Goal: Task Accomplishment & Management: Manage account settings

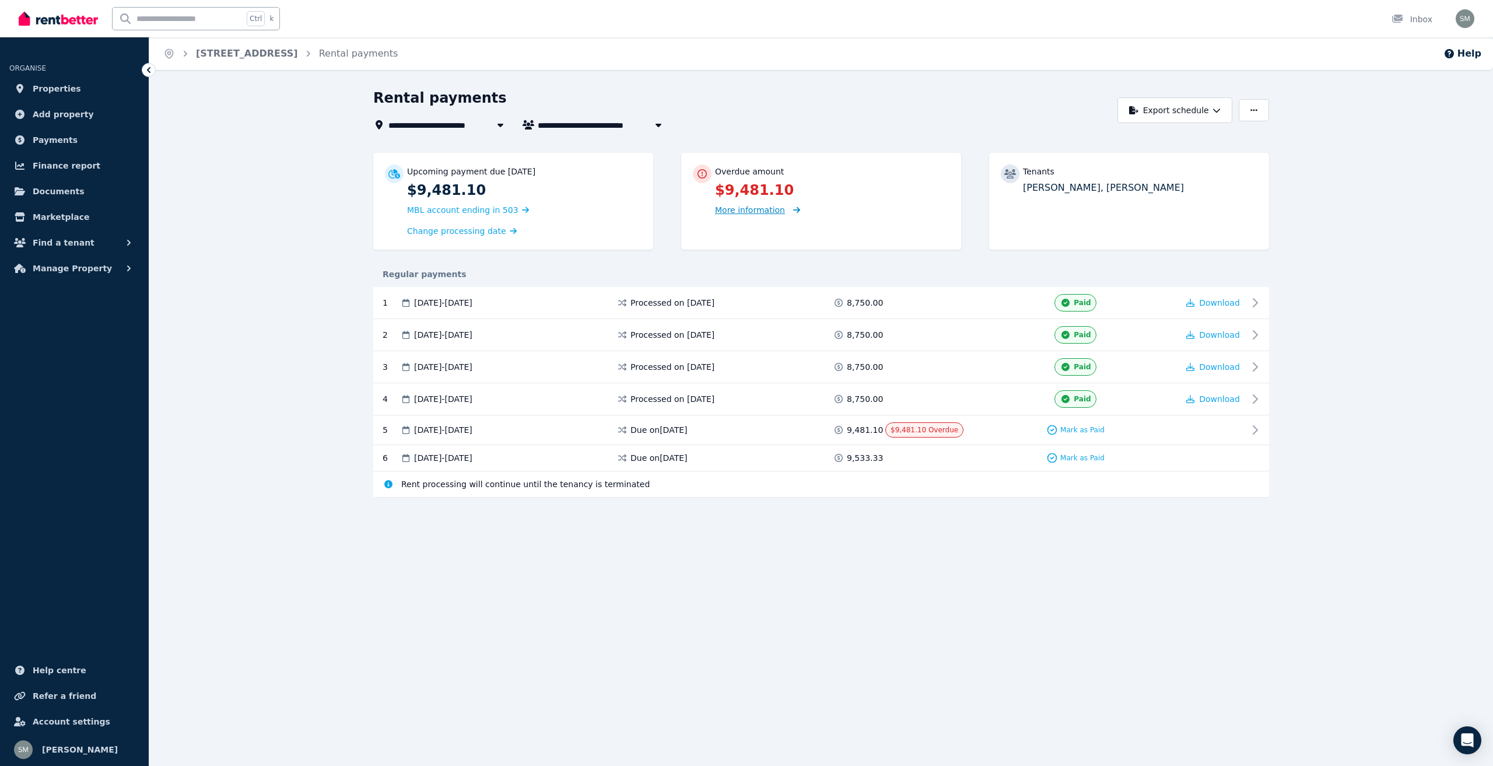
click at [721, 213] on span "More information" at bounding box center [750, 209] width 70 height 9
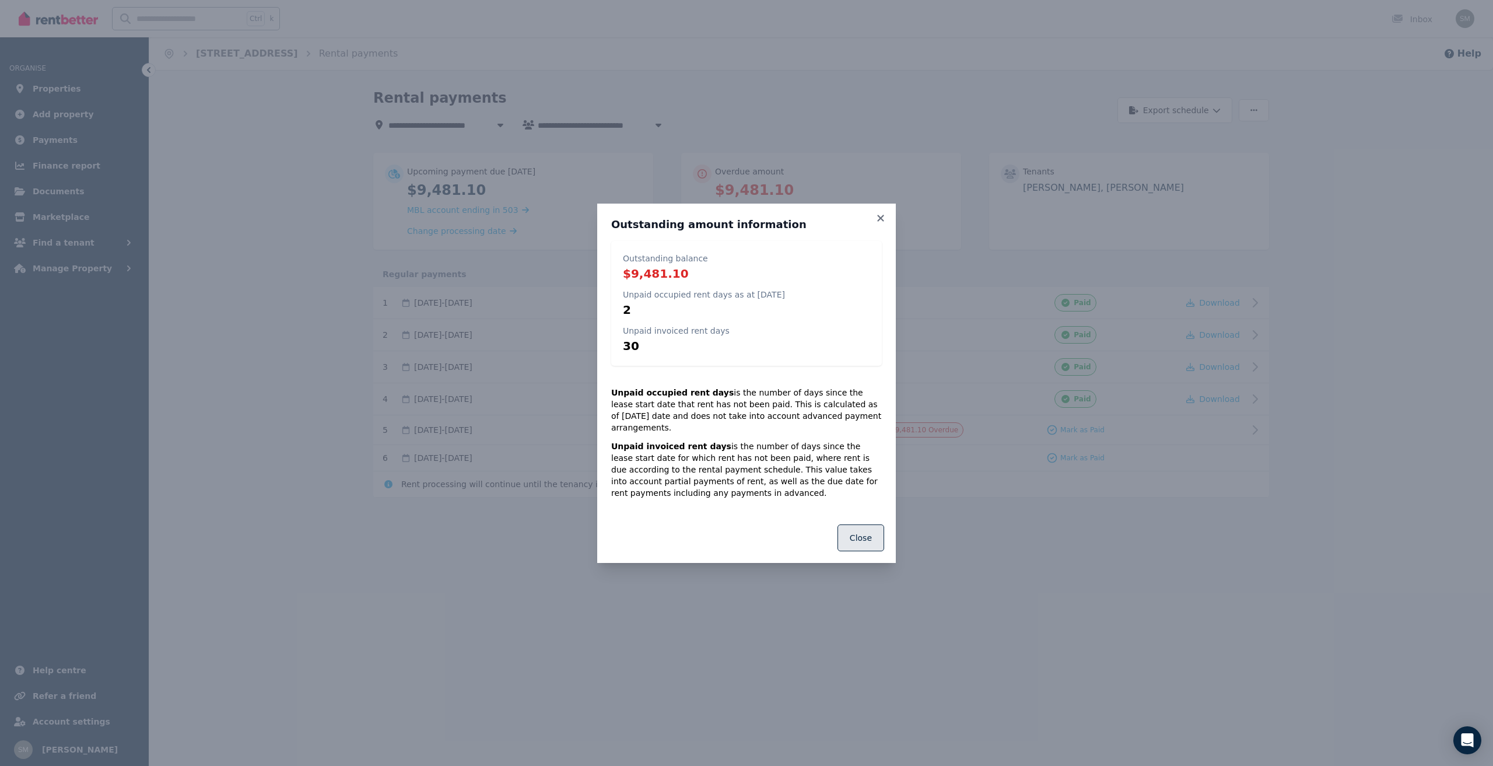
click at [860, 536] on button "Close" at bounding box center [861, 537] width 47 height 27
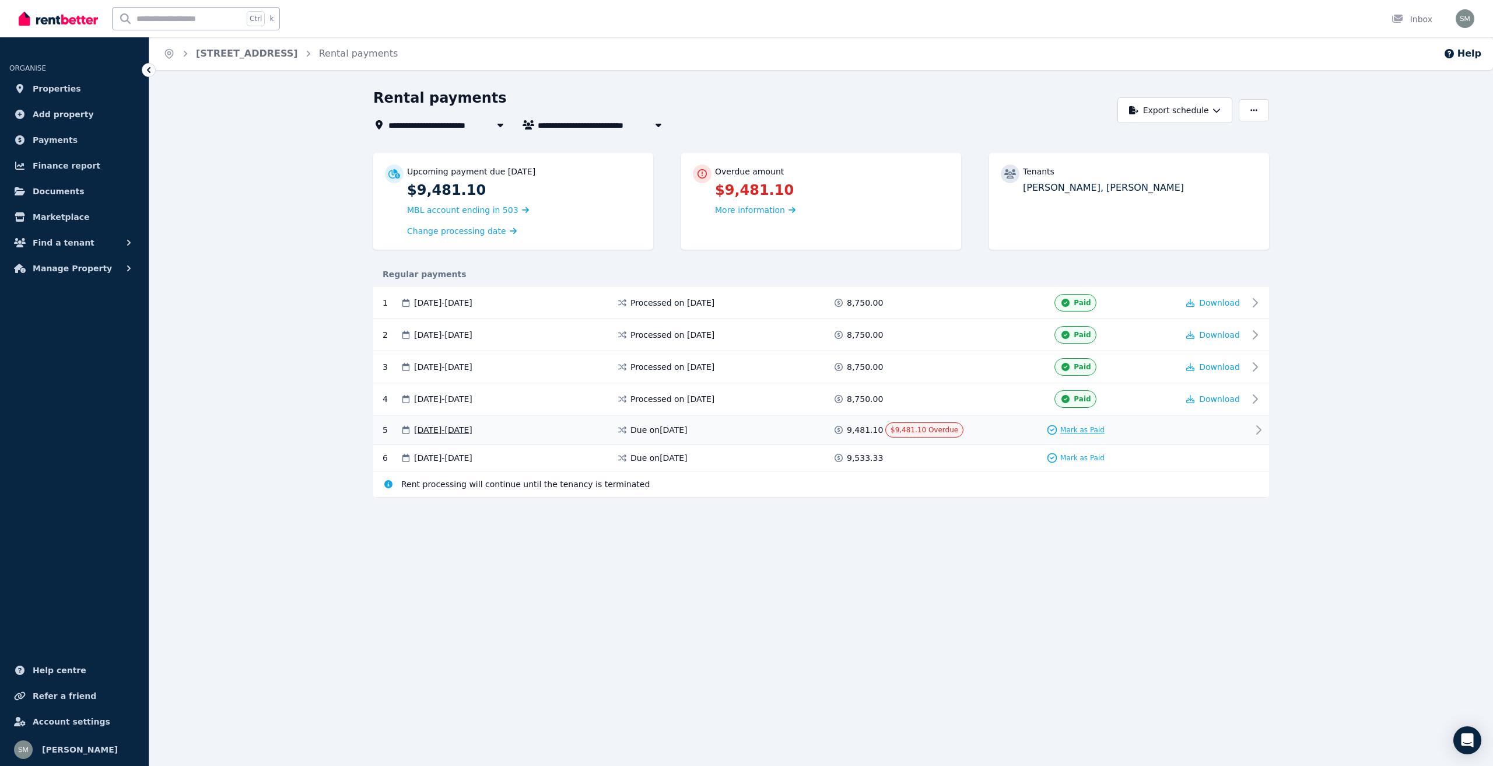
click at [1093, 435] on div "Mark as Paid" at bounding box center [1076, 430] width 58 height 12
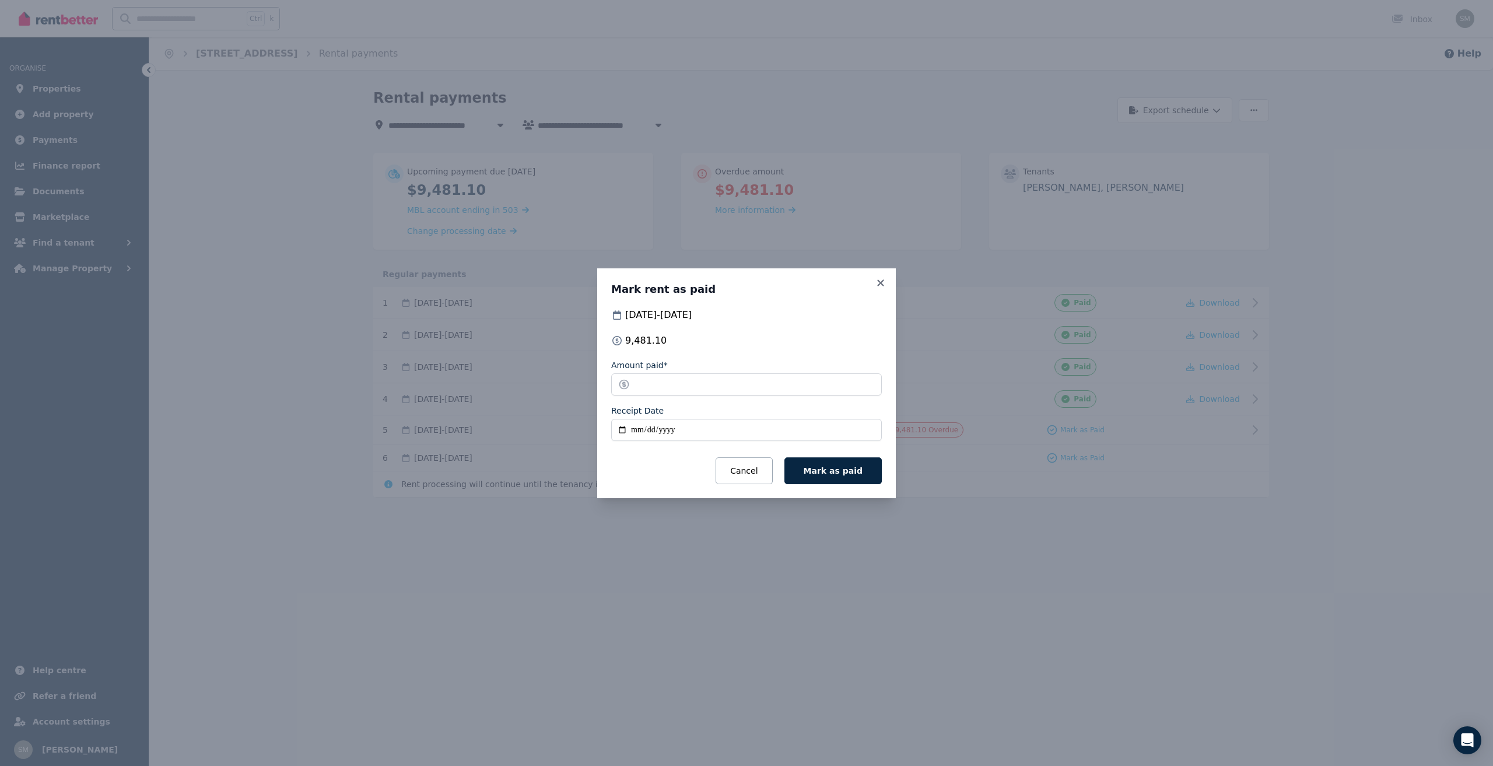
click at [639, 427] on input "Receipt Date" at bounding box center [746, 430] width 271 height 22
type input "**********"
click at [855, 477] on button "Mark as paid" at bounding box center [833, 470] width 97 height 27
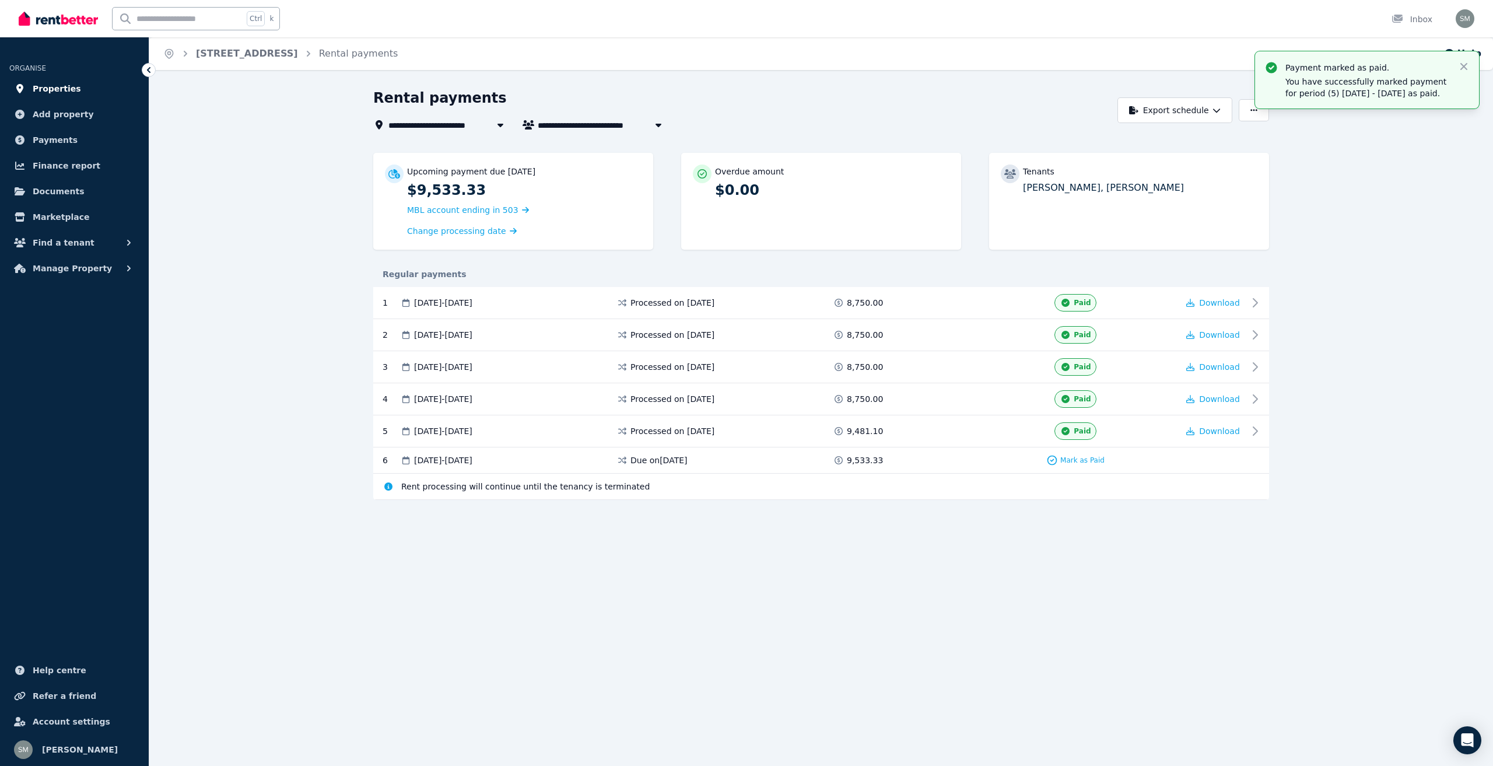
click at [57, 94] on span "Properties" at bounding box center [57, 89] width 48 height 14
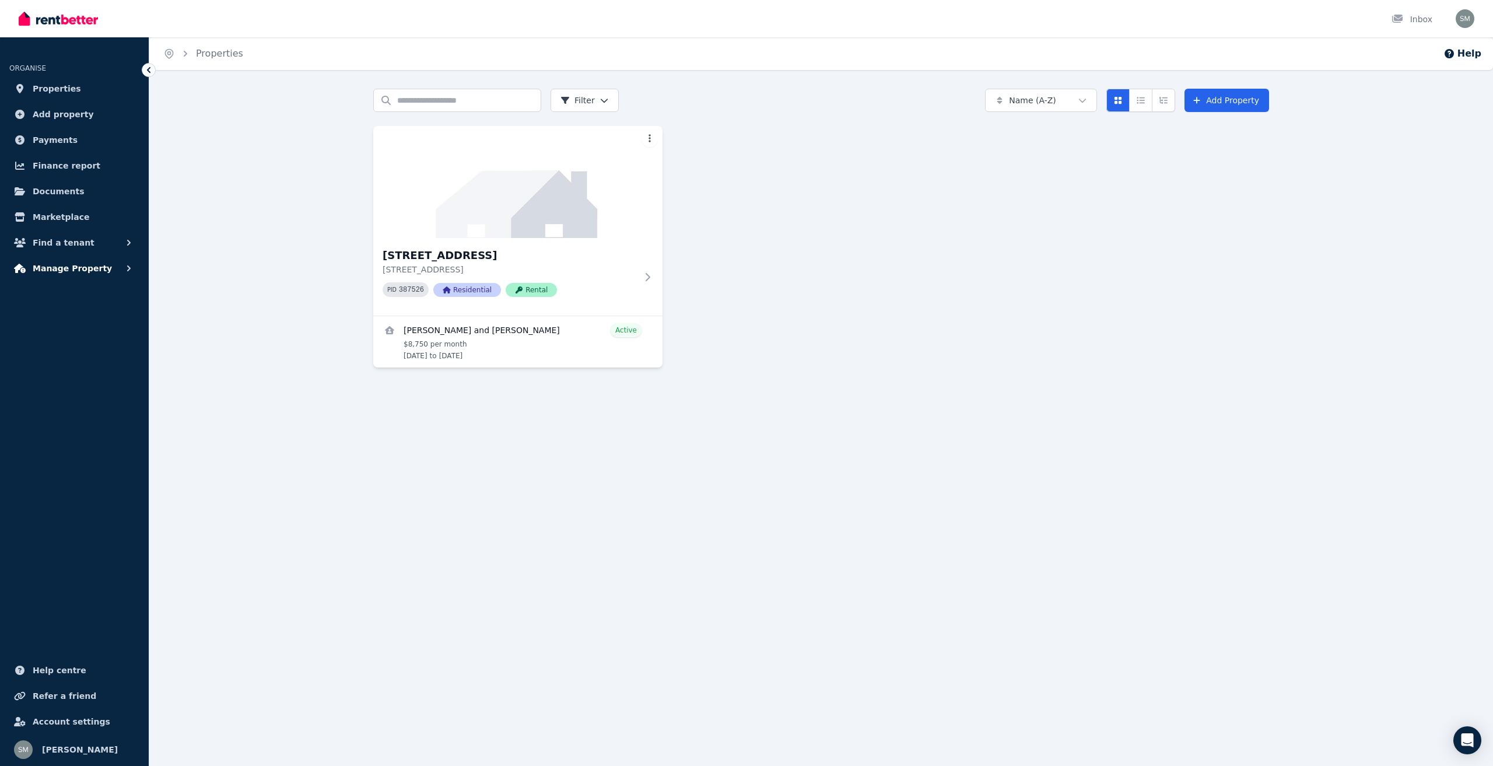
click at [69, 270] on span "Manage Property" at bounding box center [72, 268] width 79 height 14
click at [55, 243] on span "Find a tenant" at bounding box center [64, 243] width 62 height 14
click at [59, 136] on span "Payments" at bounding box center [55, 140] width 45 height 14
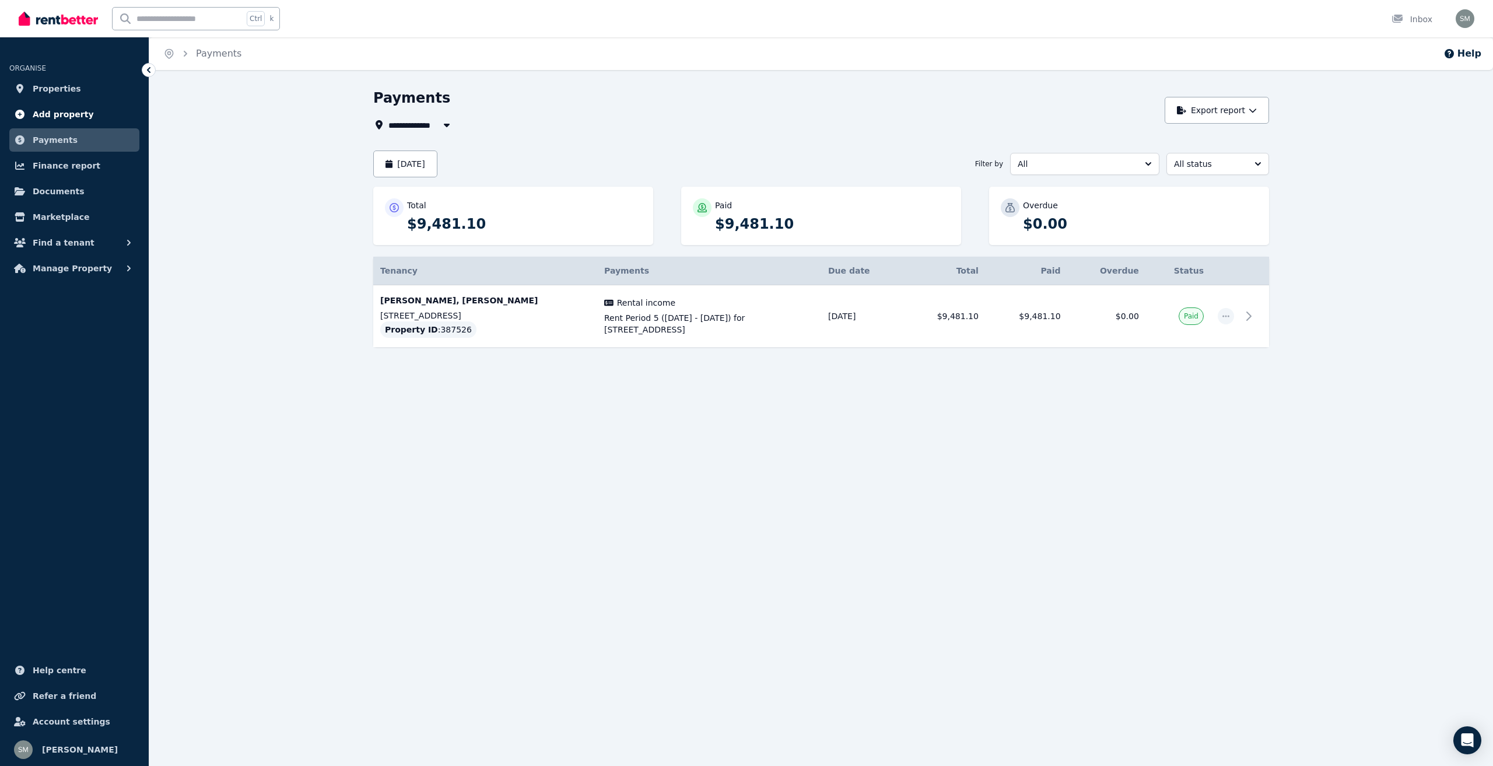
click at [58, 116] on span "Add property" at bounding box center [63, 114] width 61 height 14
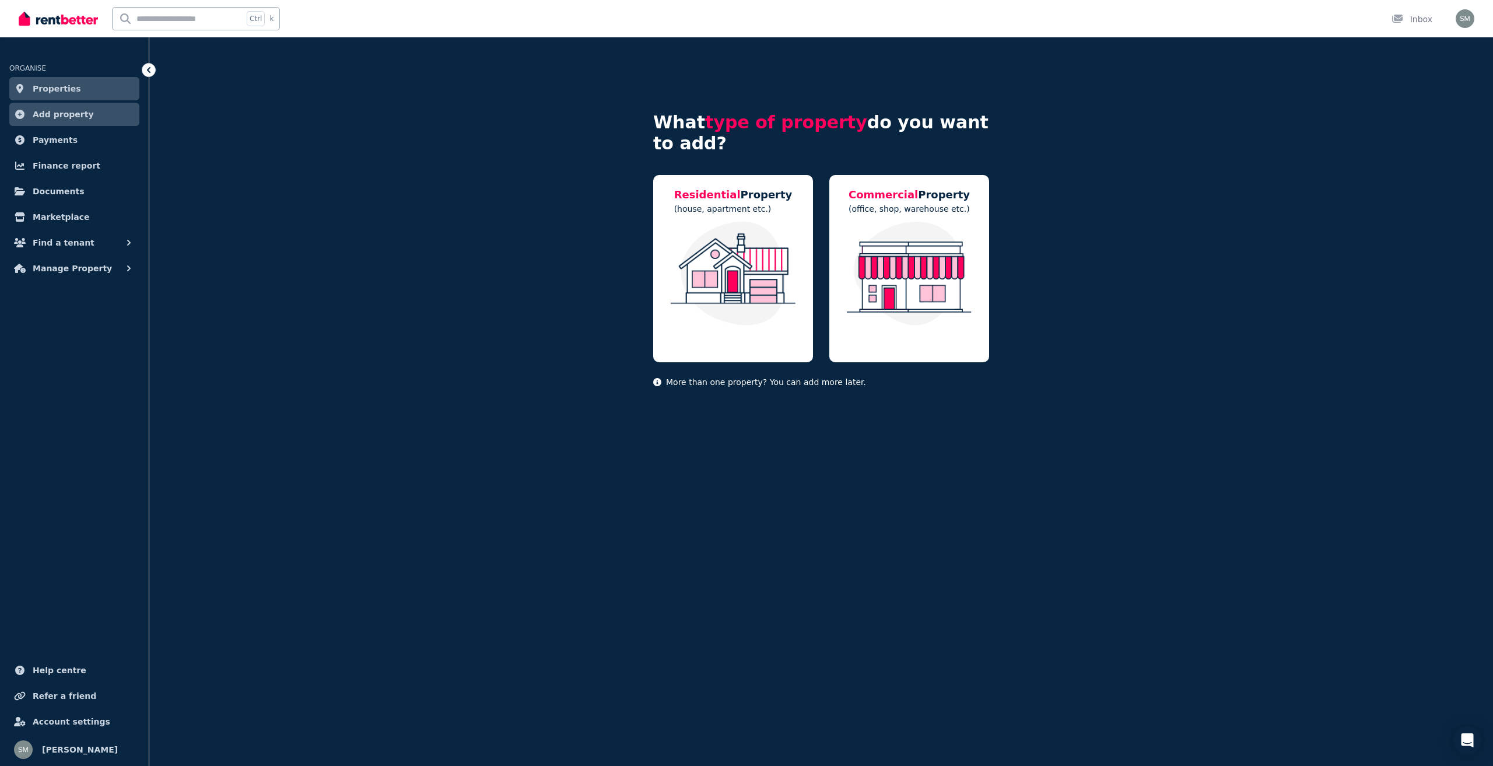
click at [42, 88] on span "Properties" at bounding box center [57, 89] width 48 height 14
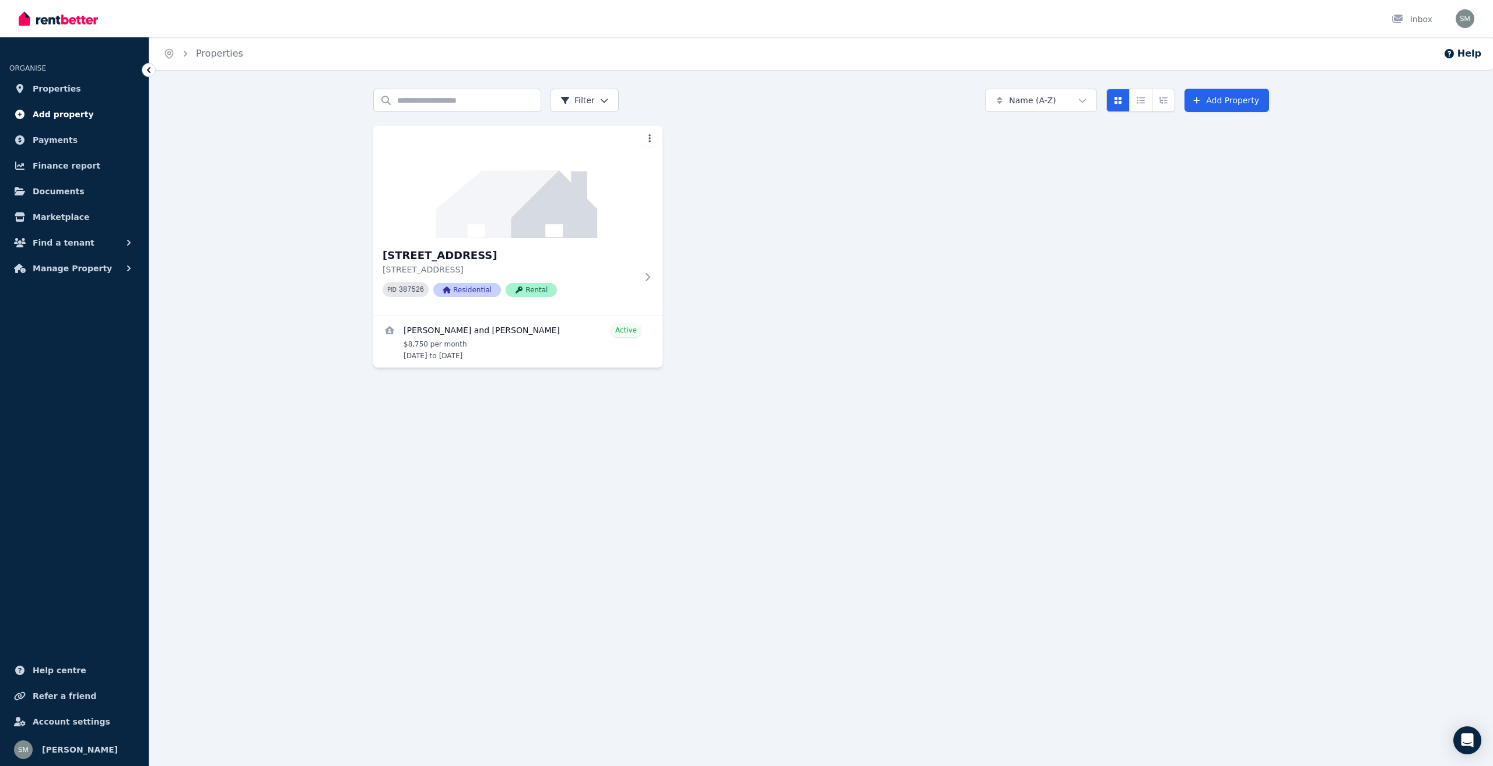
click at [75, 116] on span "Add property" at bounding box center [63, 114] width 61 height 14
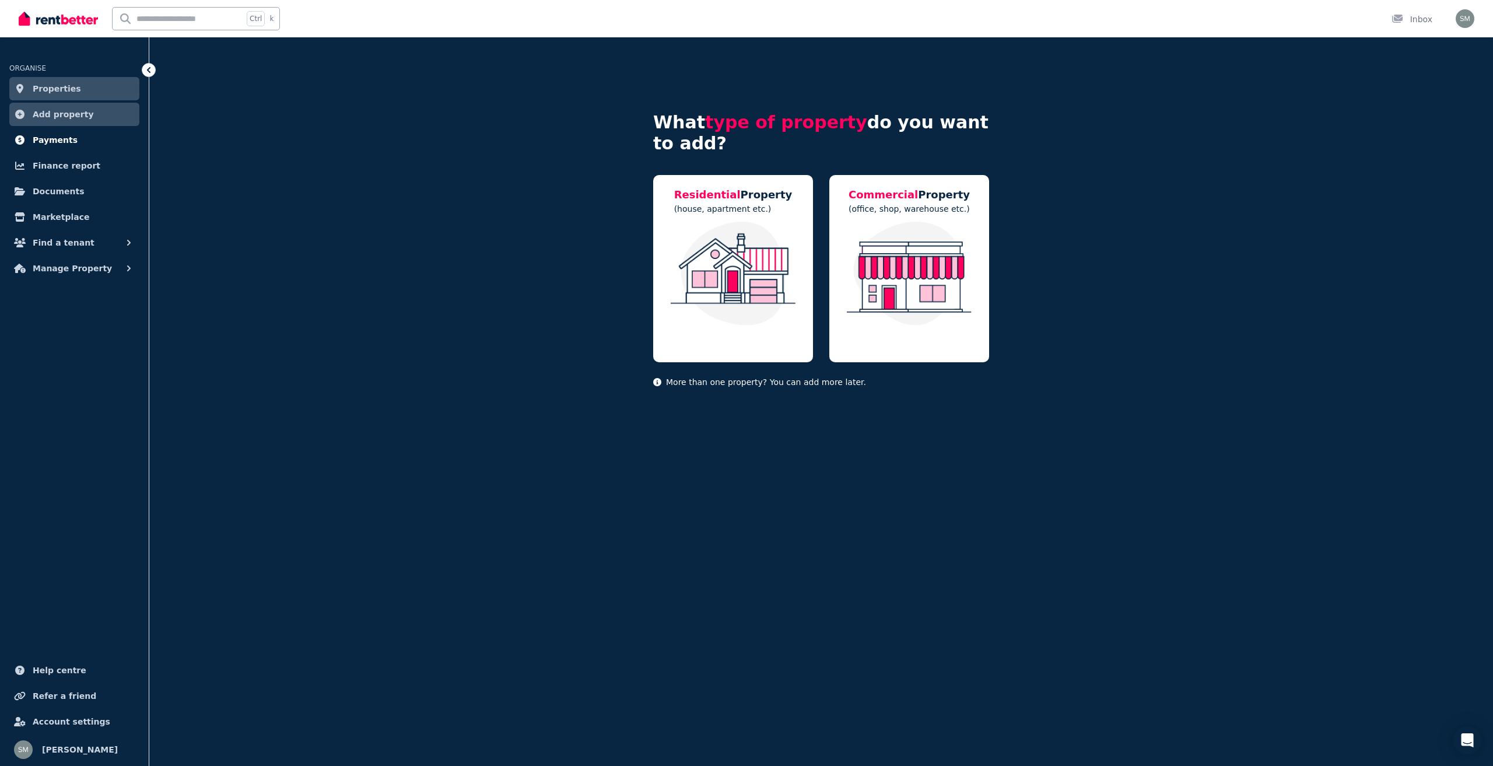
click at [62, 139] on span "Payments" at bounding box center [55, 140] width 45 height 14
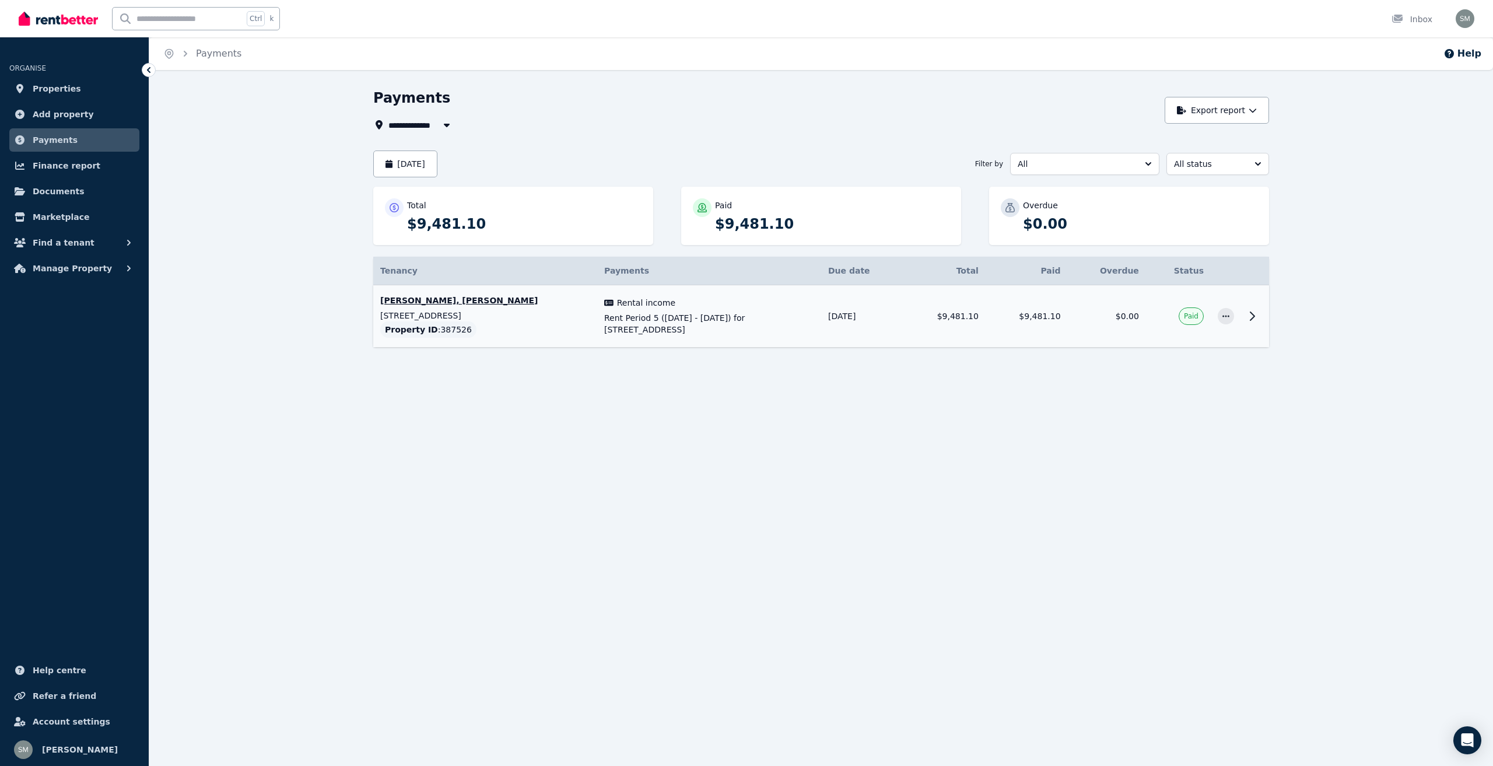
click at [1253, 317] on icon at bounding box center [1252, 316] width 14 height 14
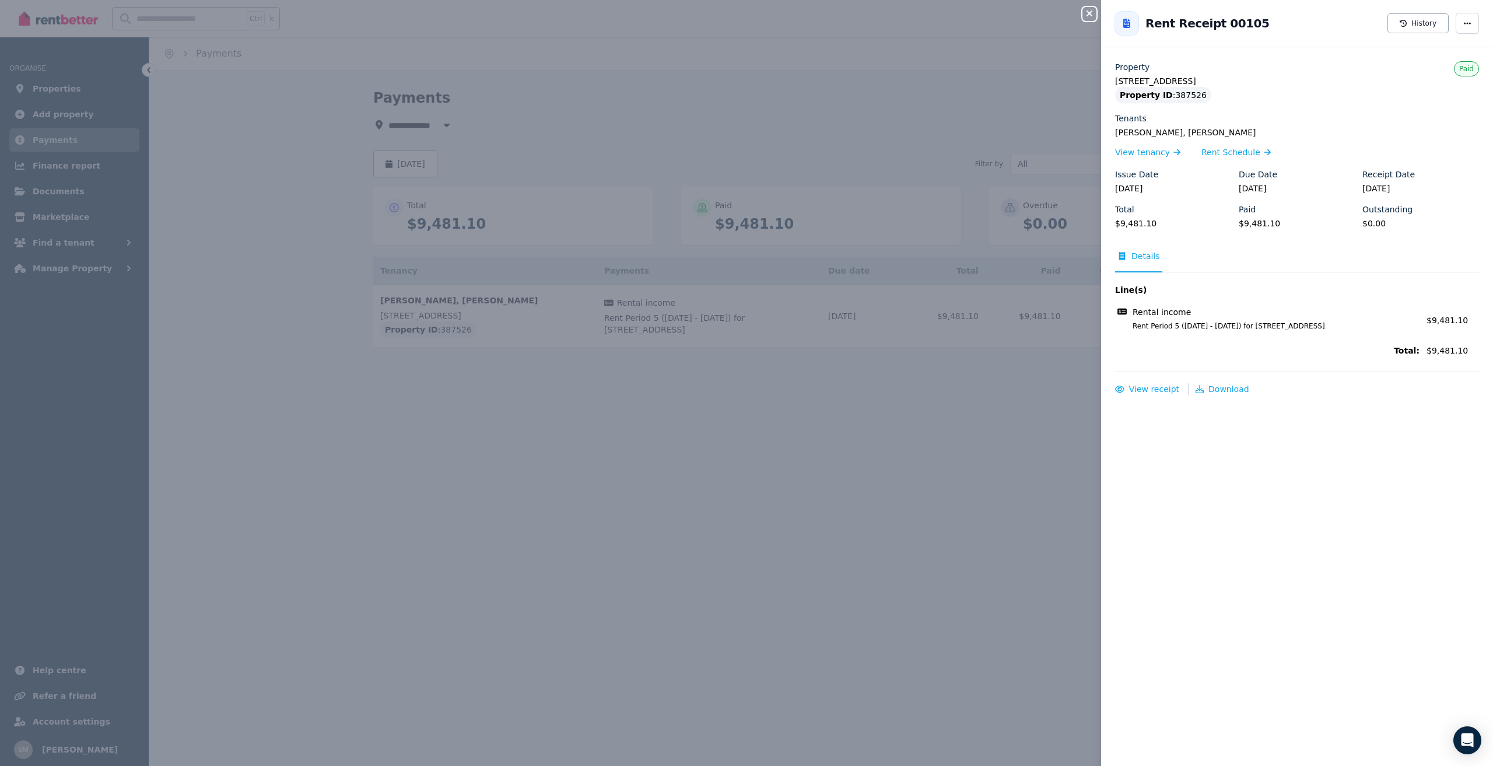
click at [629, 180] on div "Close panel Back to Rent Receipt 00105 History Property [STREET_ADDRESS] Proper…" at bounding box center [746, 383] width 1493 height 766
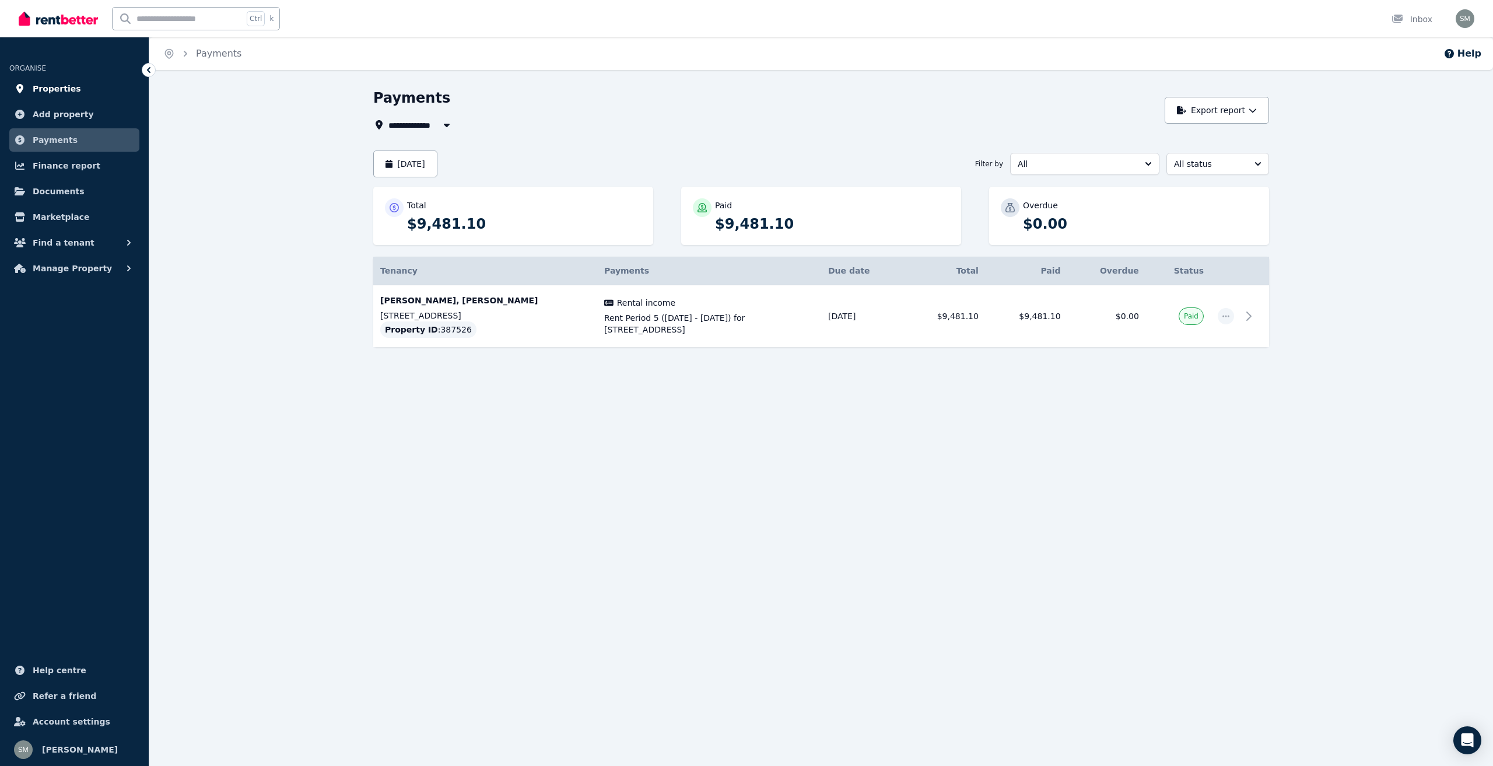
click at [55, 86] on span "Properties" at bounding box center [57, 89] width 48 height 14
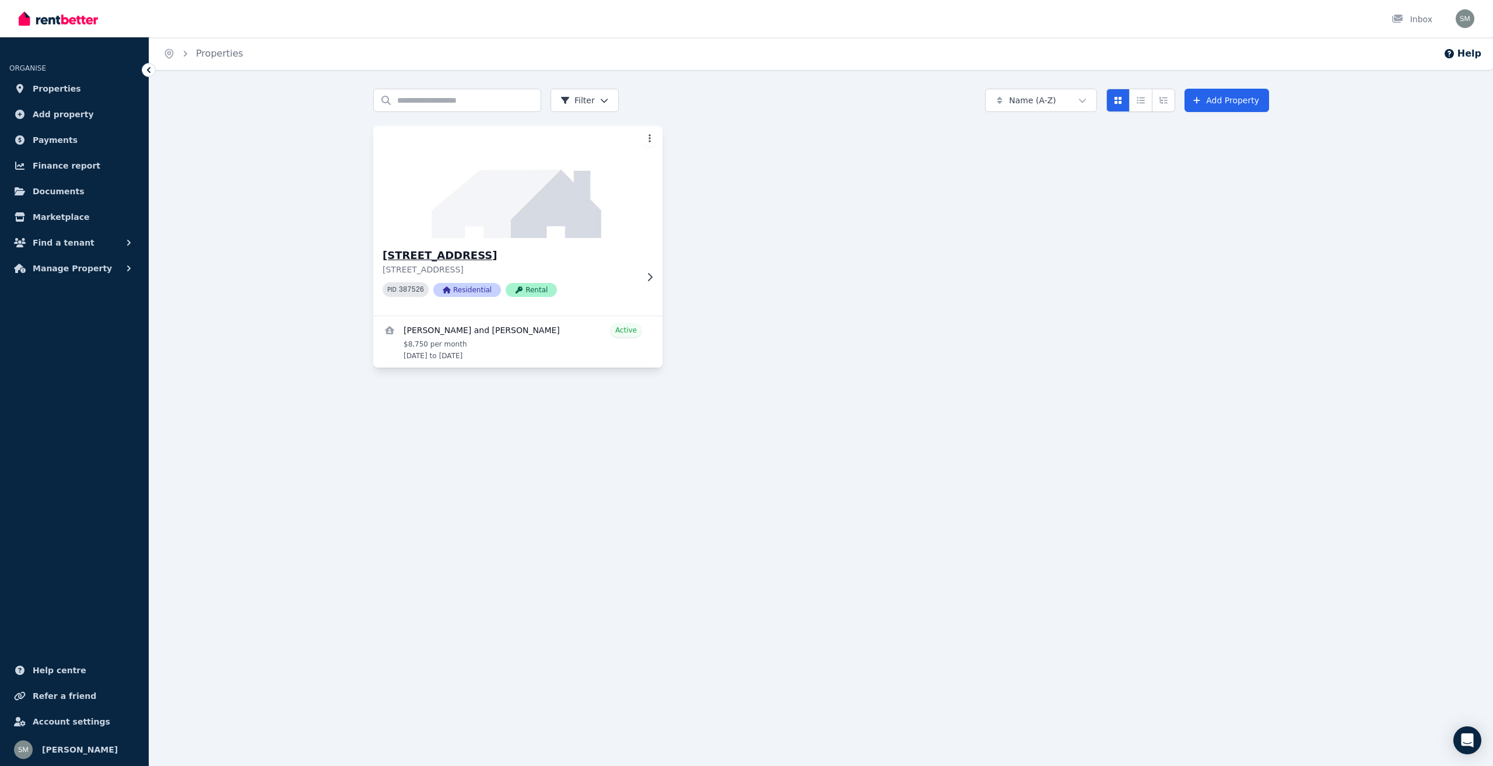
click at [648, 275] on icon at bounding box center [650, 276] width 12 height 9
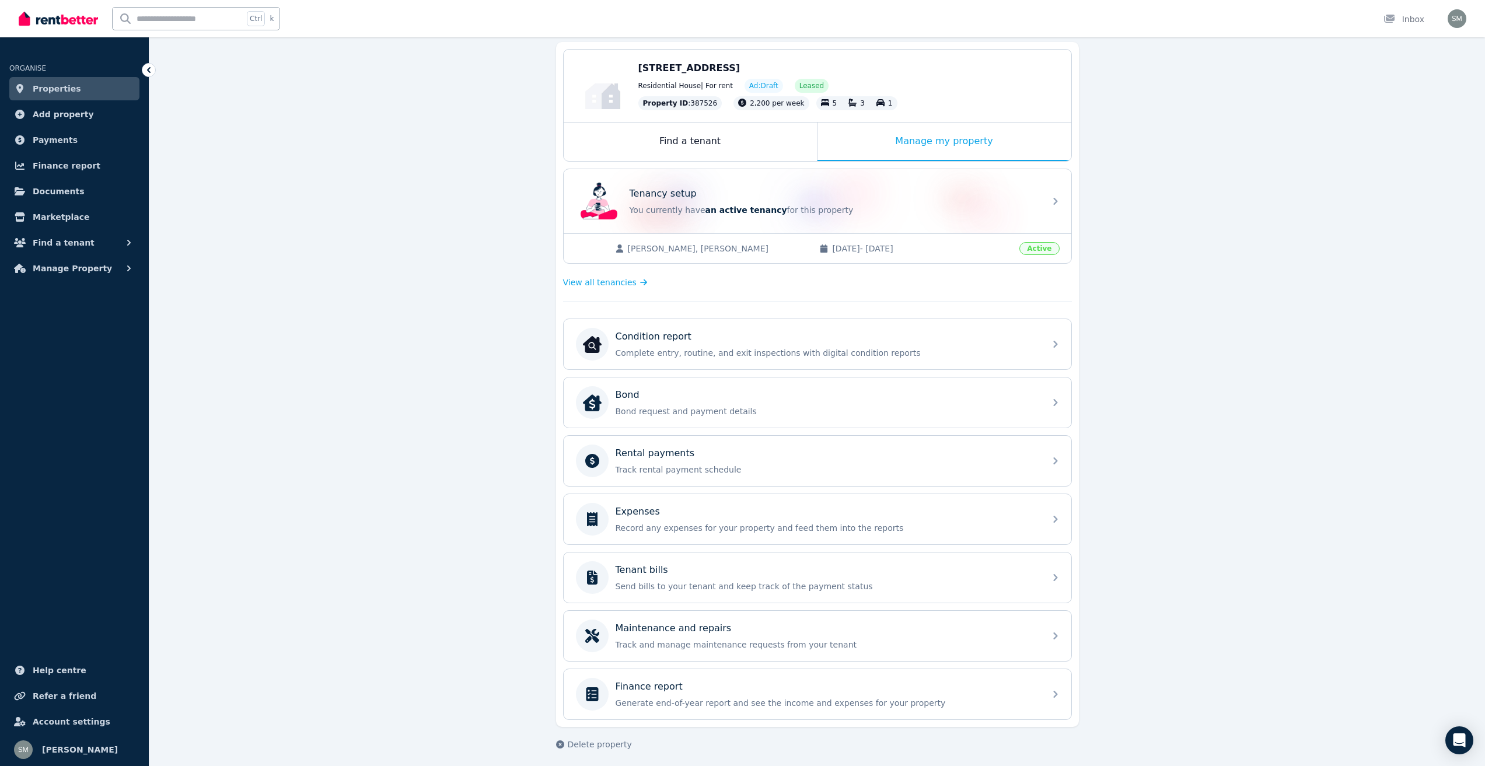
scroll to position [114, 0]
click at [623, 279] on span "View all tenancies" at bounding box center [600, 277] width 74 height 12
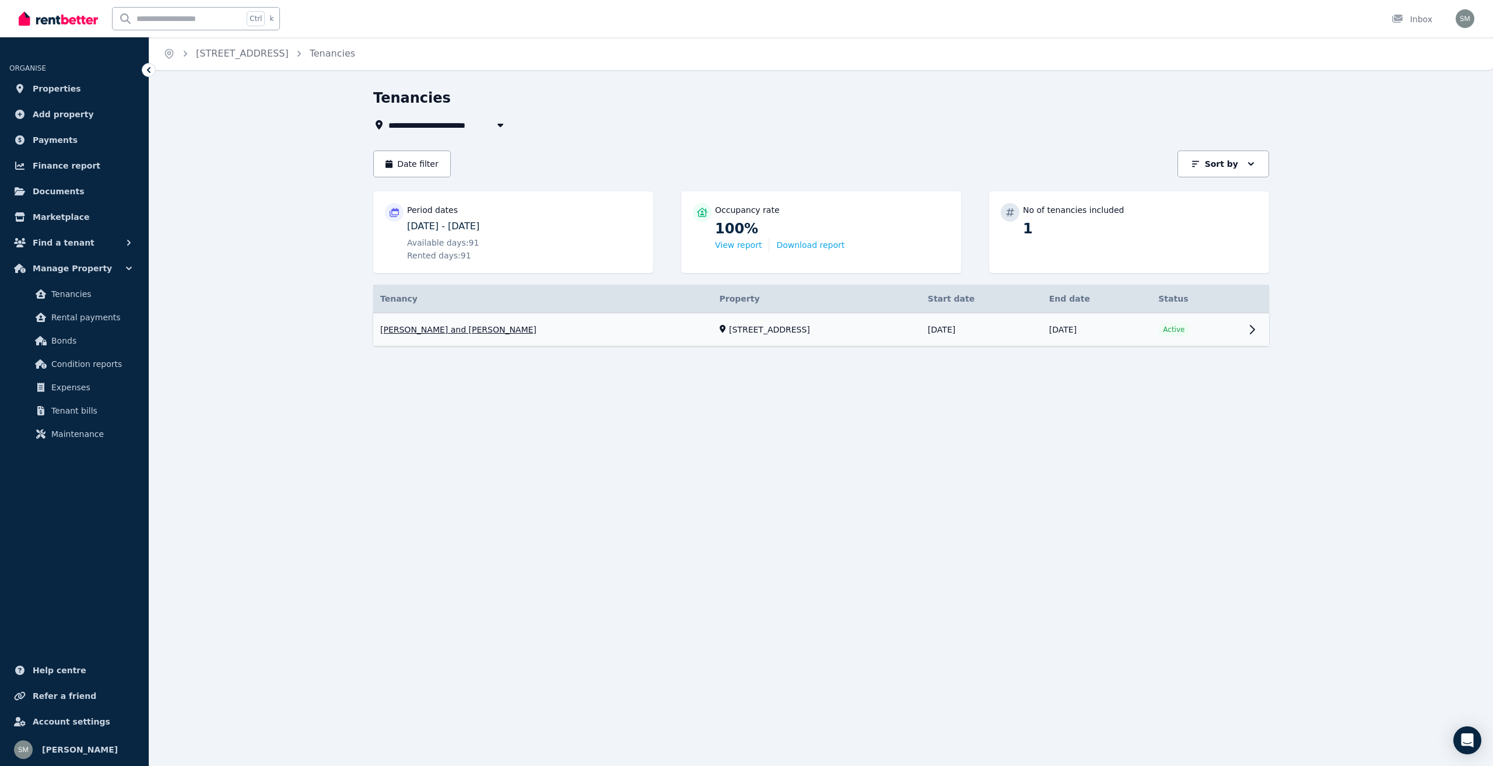
click at [1255, 332] on link "View property details" at bounding box center [821, 329] width 896 height 33
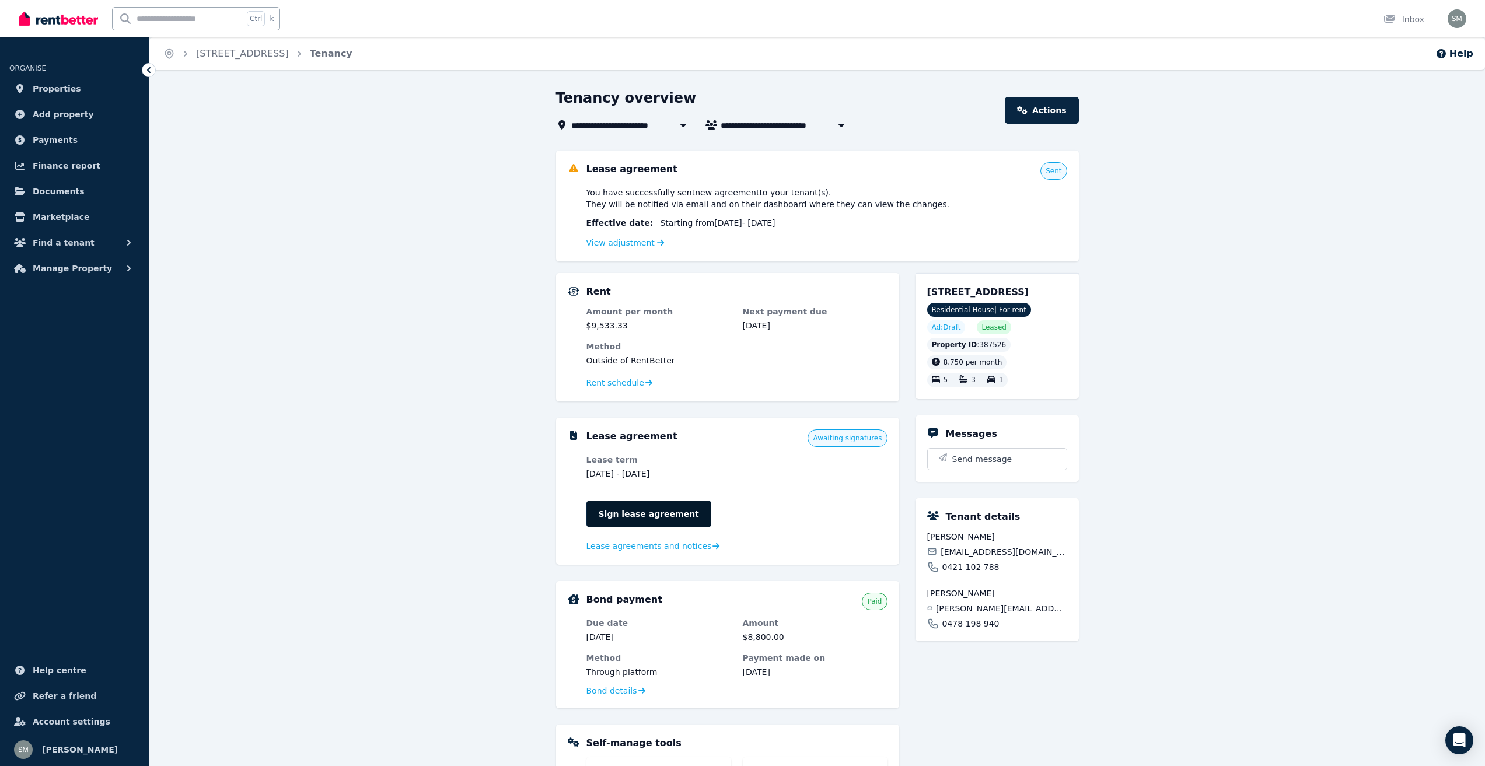
click at [618, 517] on link "Sign lease agreement" at bounding box center [648, 514] width 125 height 27
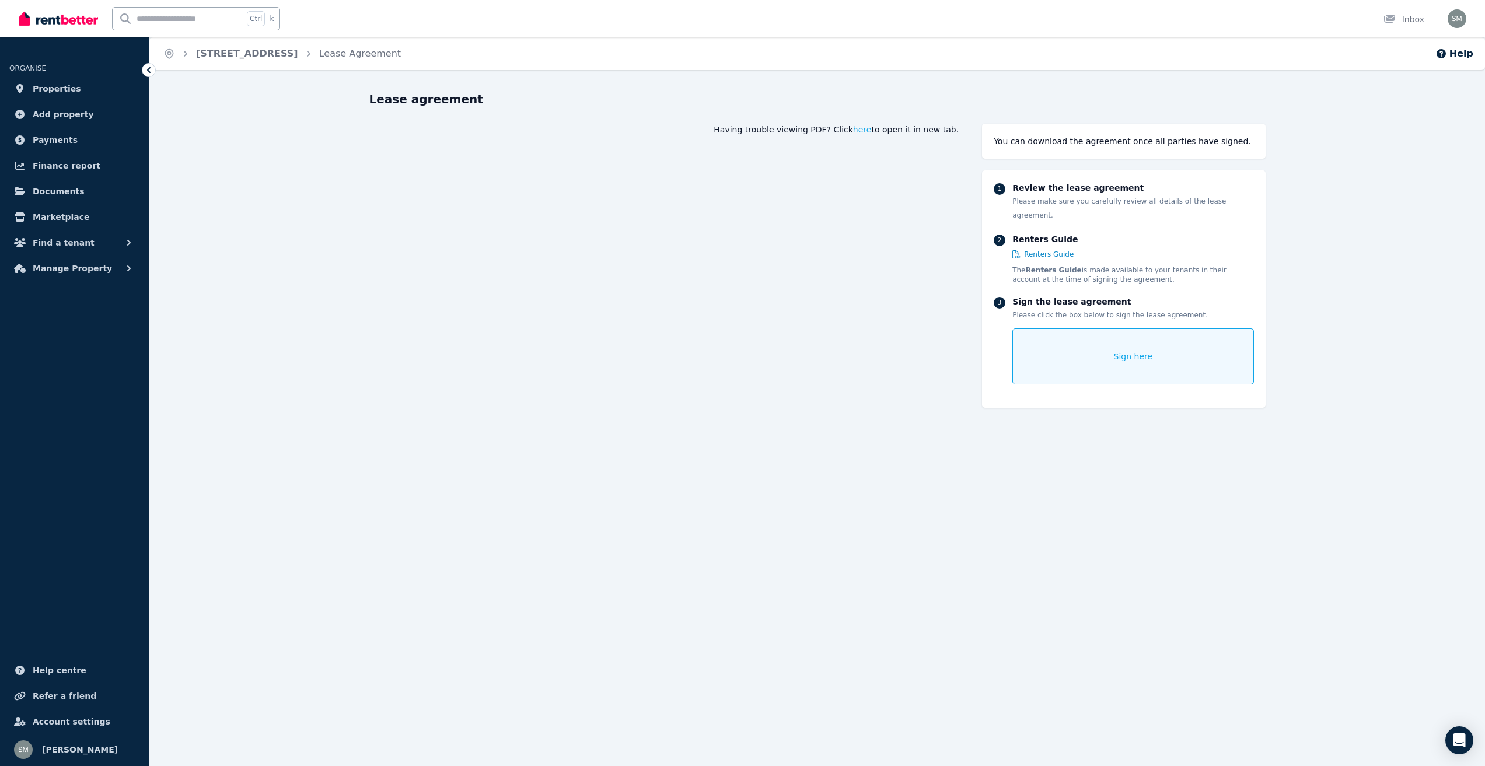
click at [1124, 351] on span "Sign here" at bounding box center [1133, 357] width 39 height 12
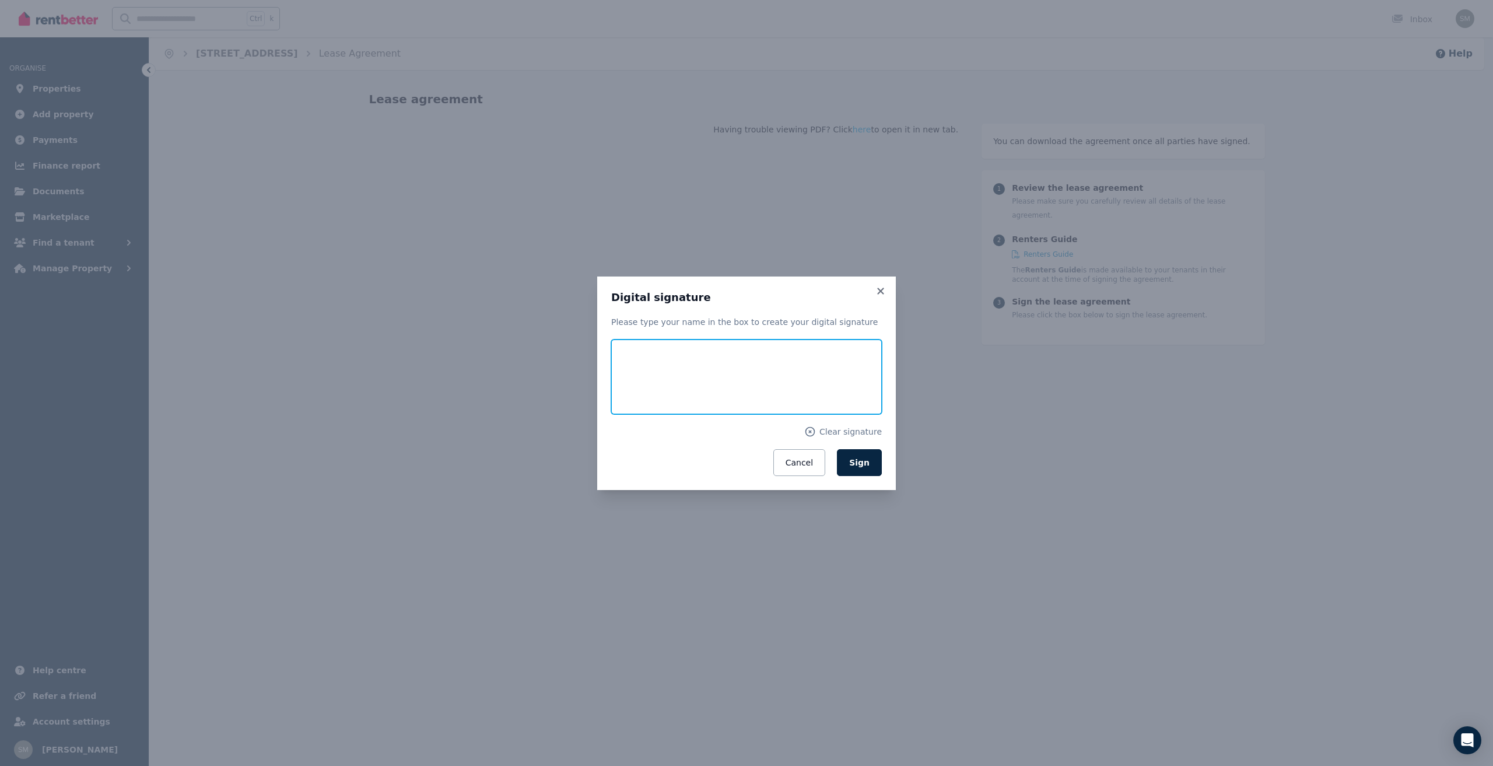
click at [662, 374] on input "text" at bounding box center [746, 377] width 271 height 75
type input "**********"
click at [870, 467] on button "Sign" at bounding box center [859, 462] width 45 height 27
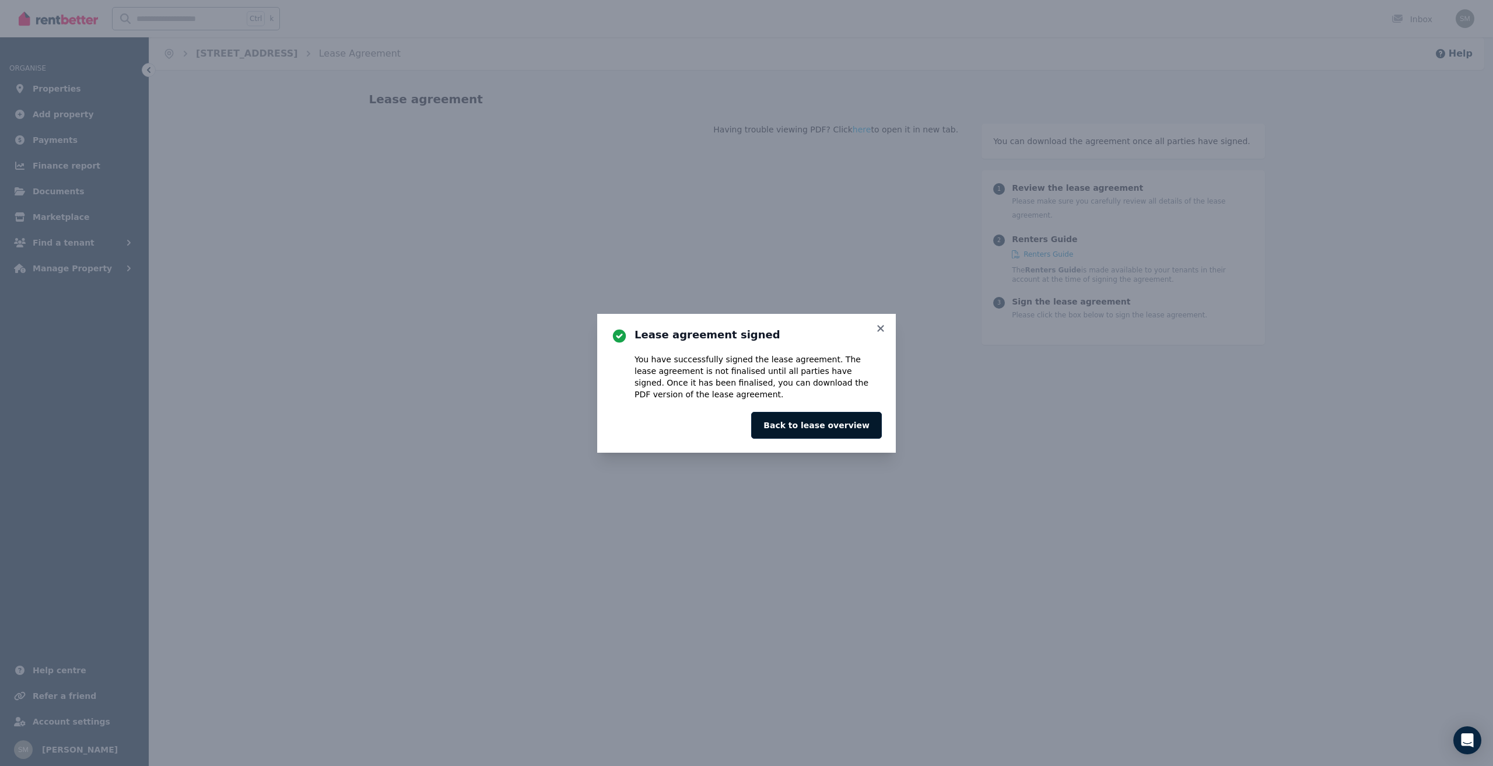
click at [839, 430] on button "Back to lease overview" at bounding box center [816, 425] width 131 height 27
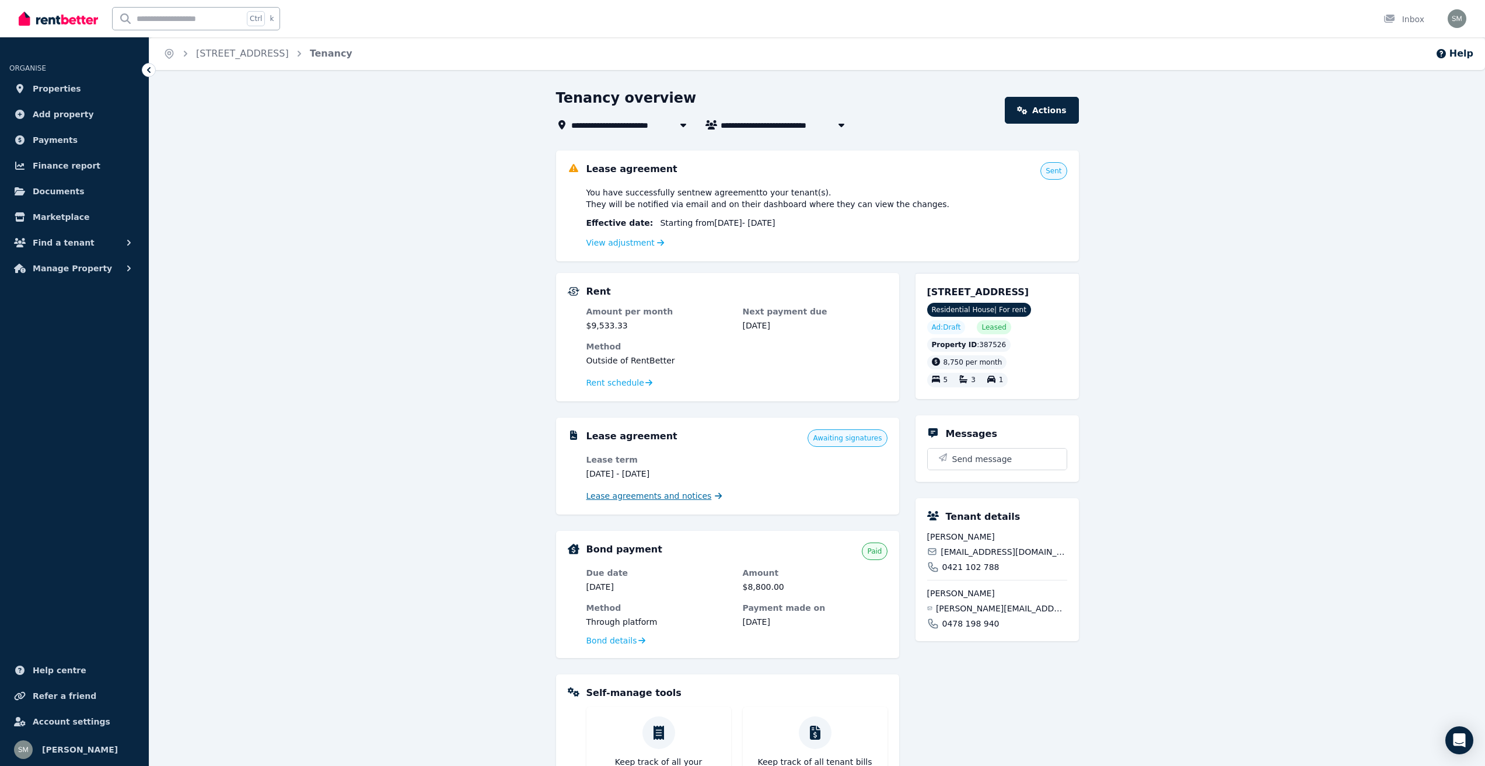
click at [680, 496] on span "Lease agreements and notices" at bounding box center [648, 496] width 125 height 12
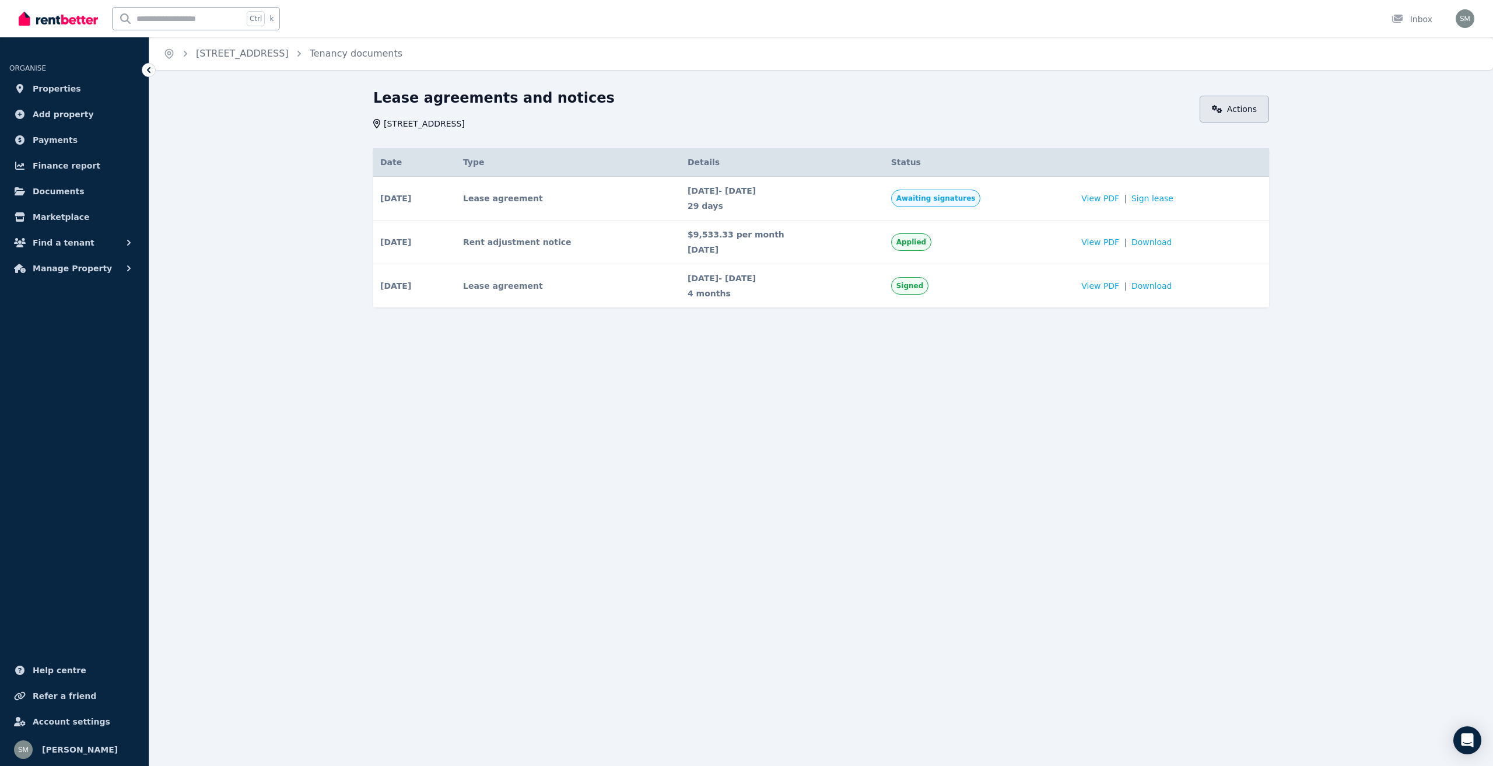
click at [1232, 116] on link "Actions" at bounding box center [1234, 109] width 69 height 27
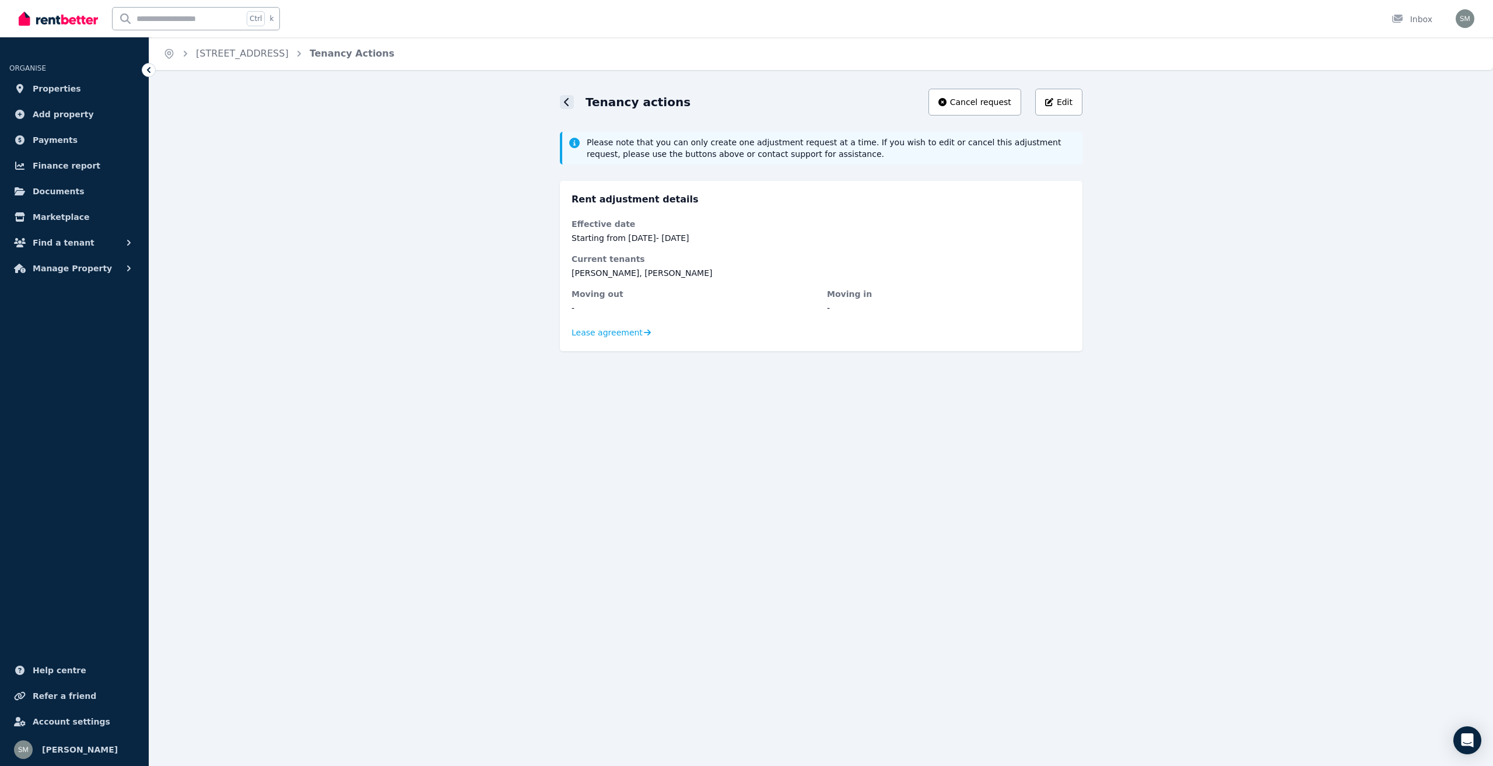
click at [567, 100] on icon at bounding box center [566, 102] width 5 height 8
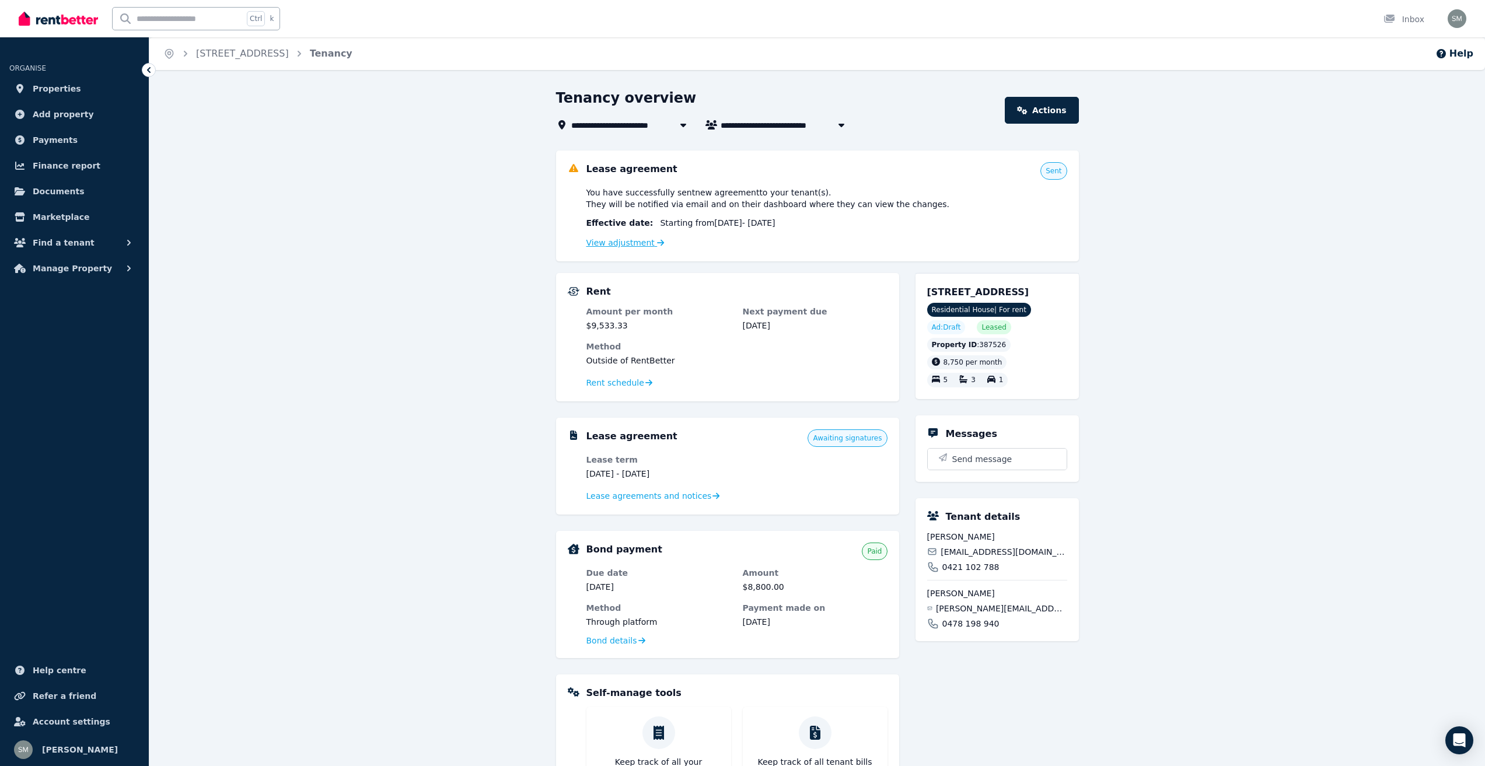
click at [611, 241] on link "View adjustment" at bounding box center [625, 242] width 78 height 9
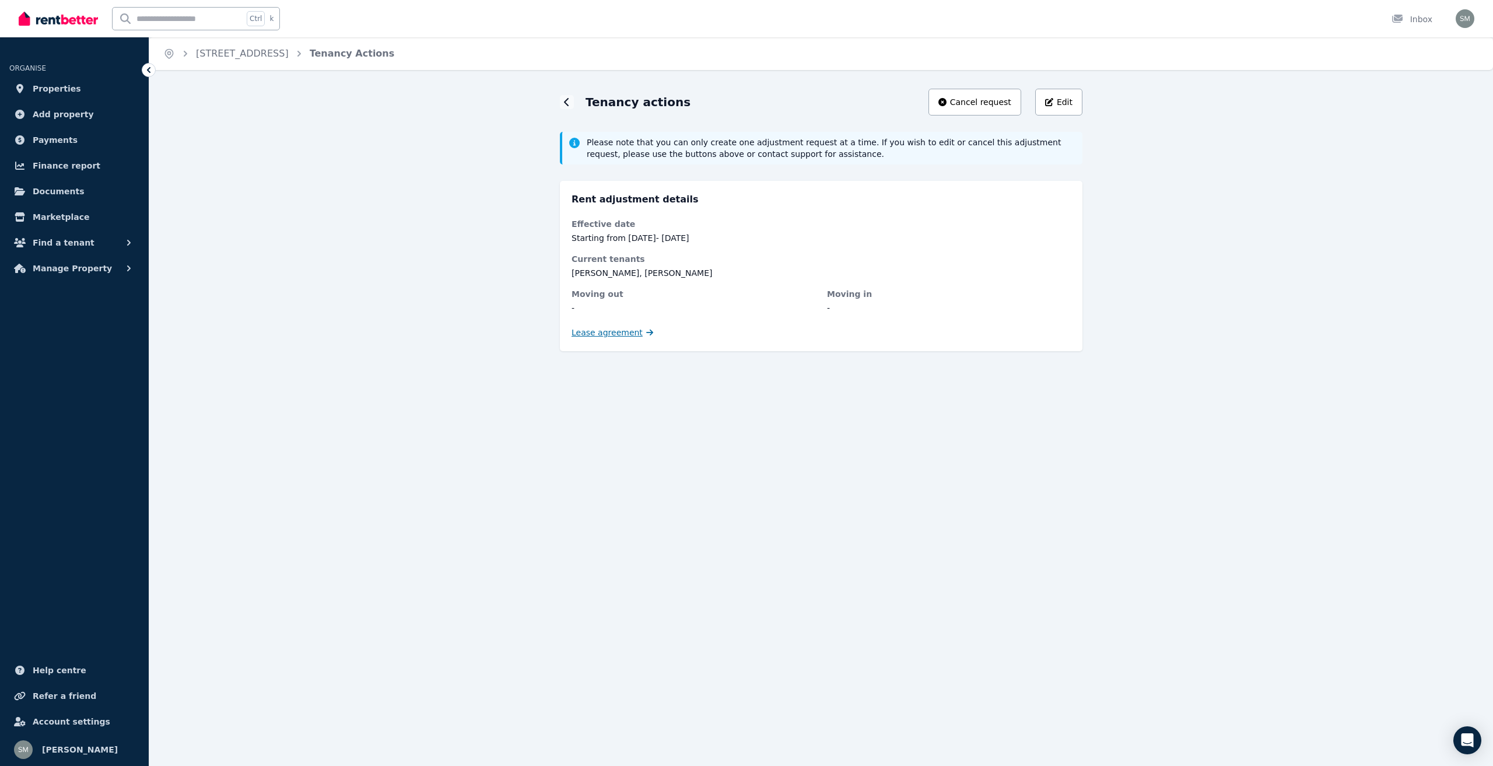
click at [608, 330] on span "Lease agreement" at bounding box center [607, 333] width 71 height 12
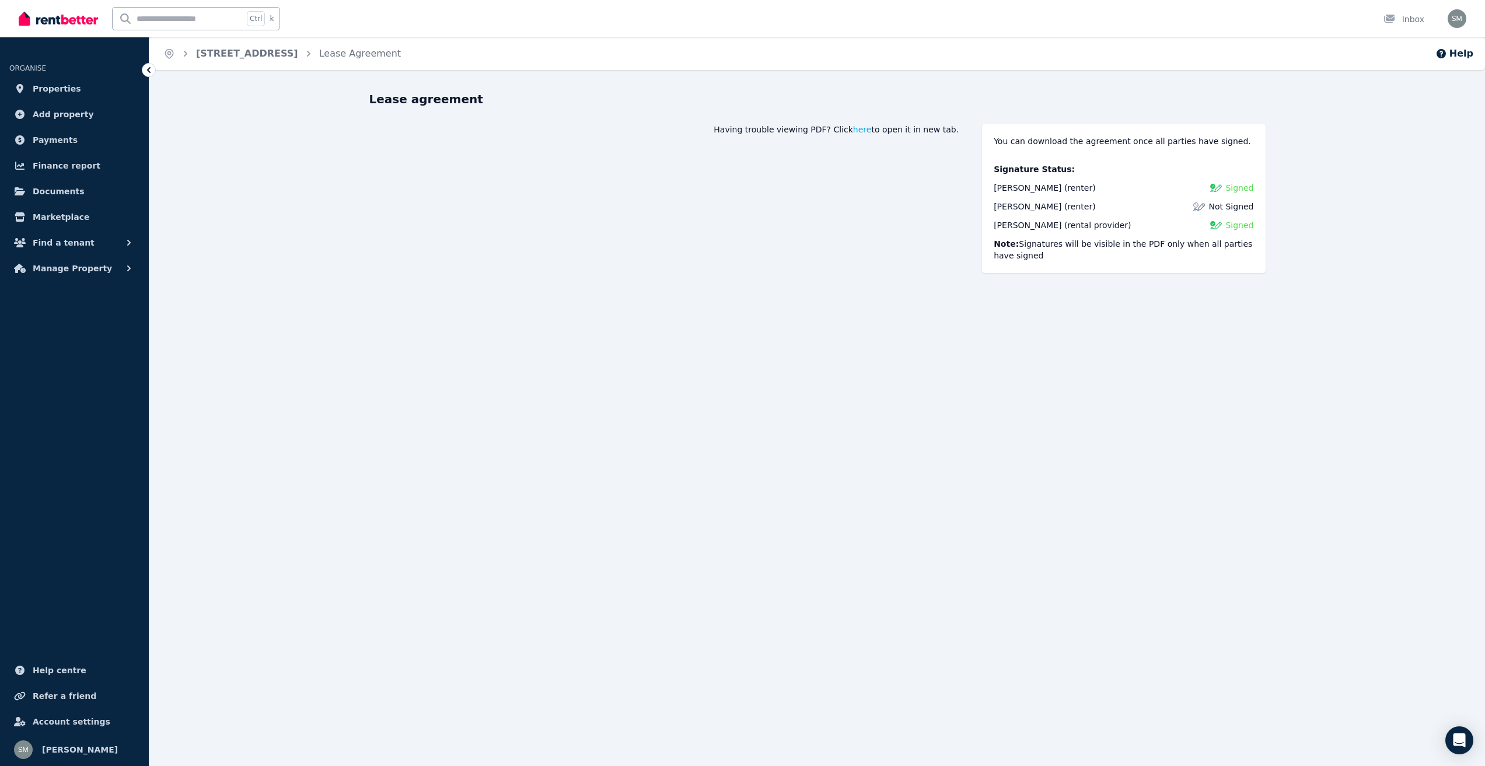
click at [151, 67] on icon at bounding box center [149, 70] width 12 height 12
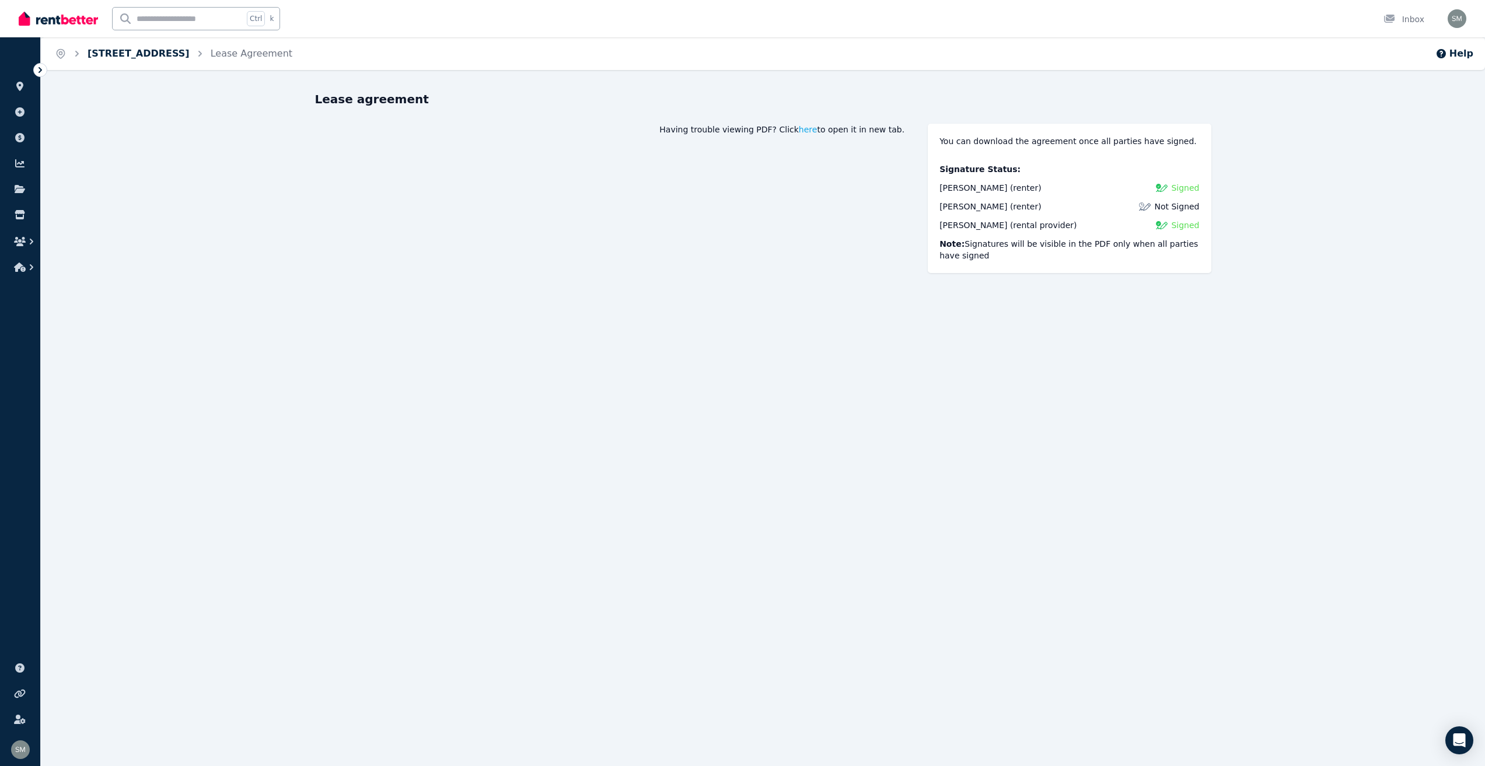
click at [124, 50] on link "[STREET_ADDRESS]" at bounding box center [139, 53] width 102 height 11
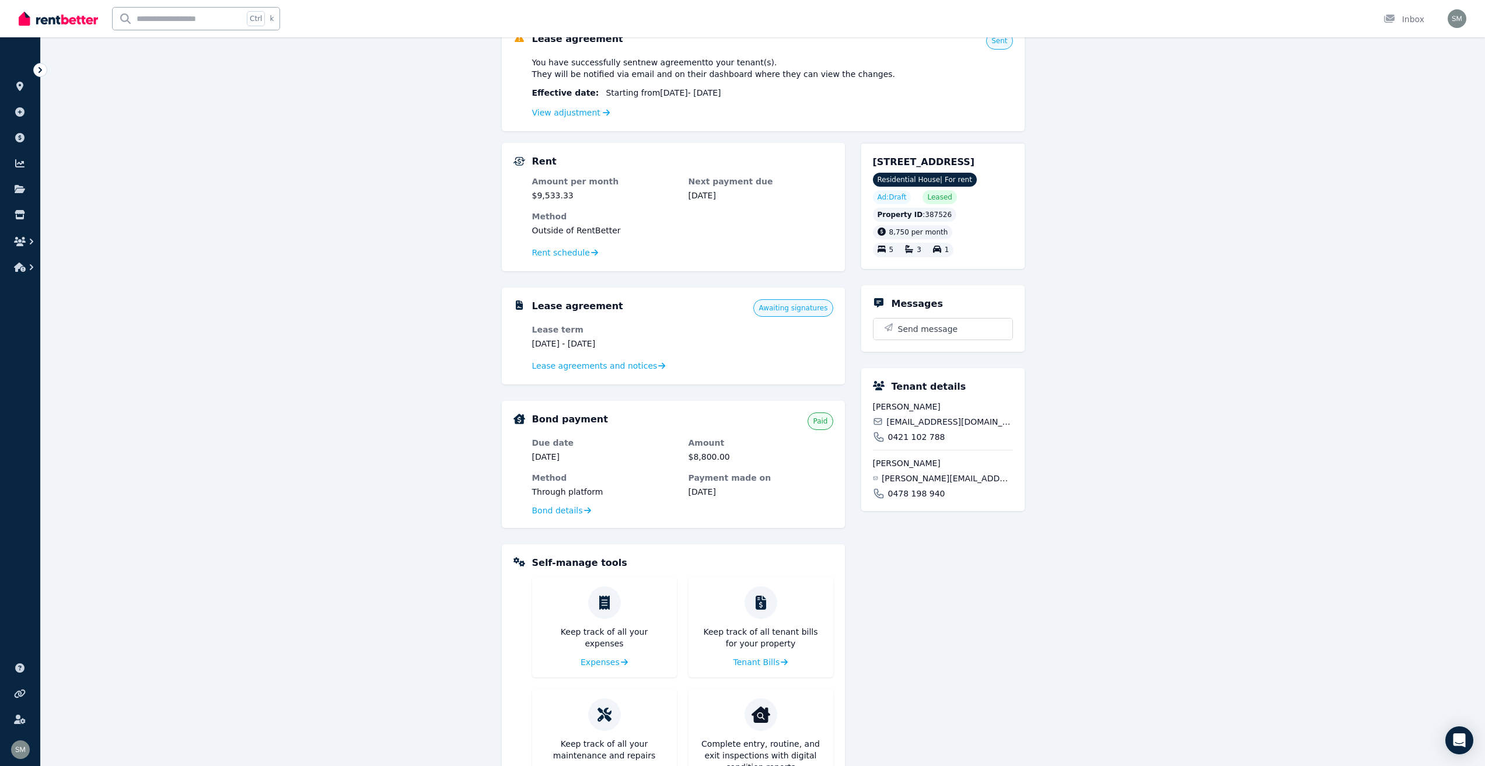
scroll to position [23, 0]
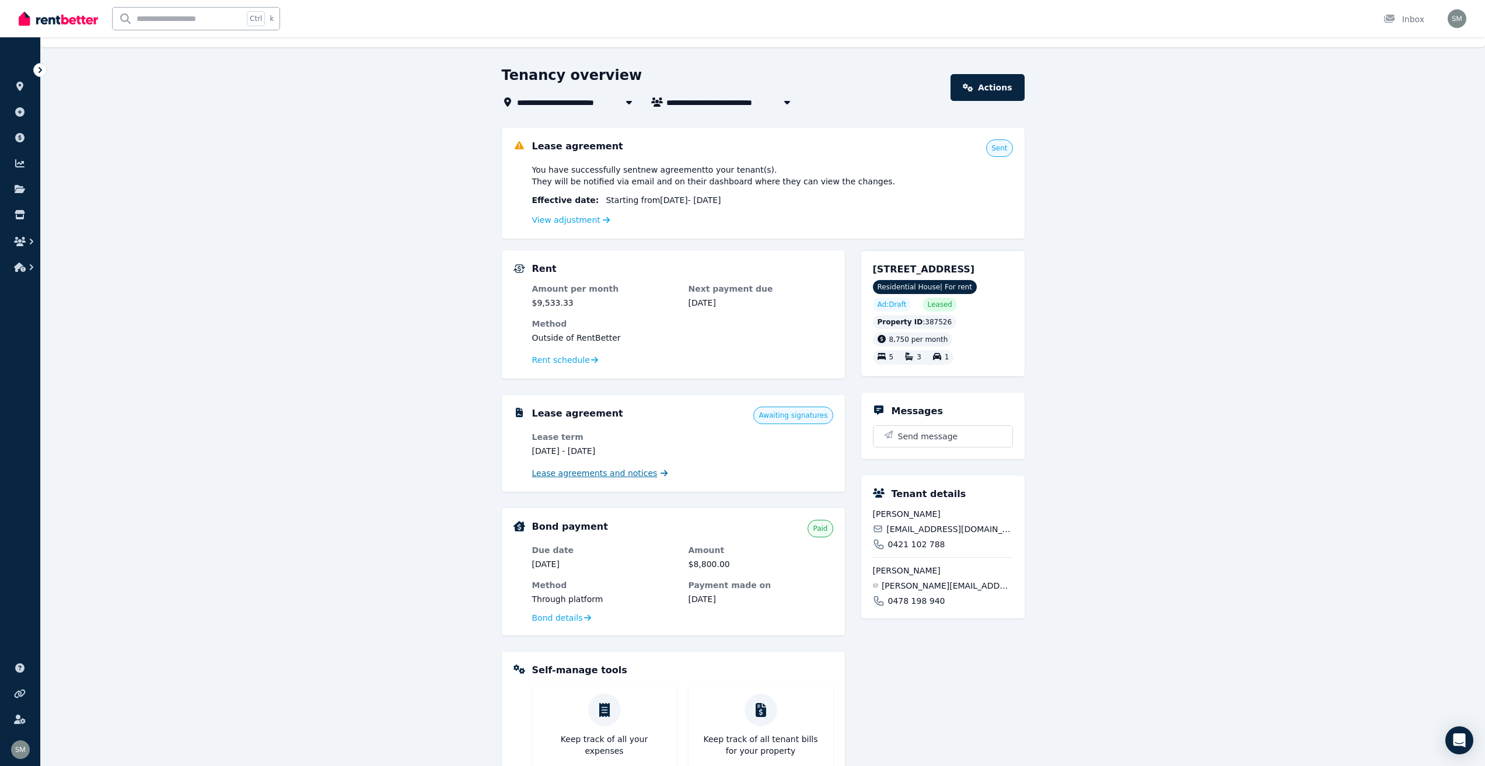
click at [609, 476] on span "Lease agreements and notices" at bounding box center [594, 473] width 125 height 12
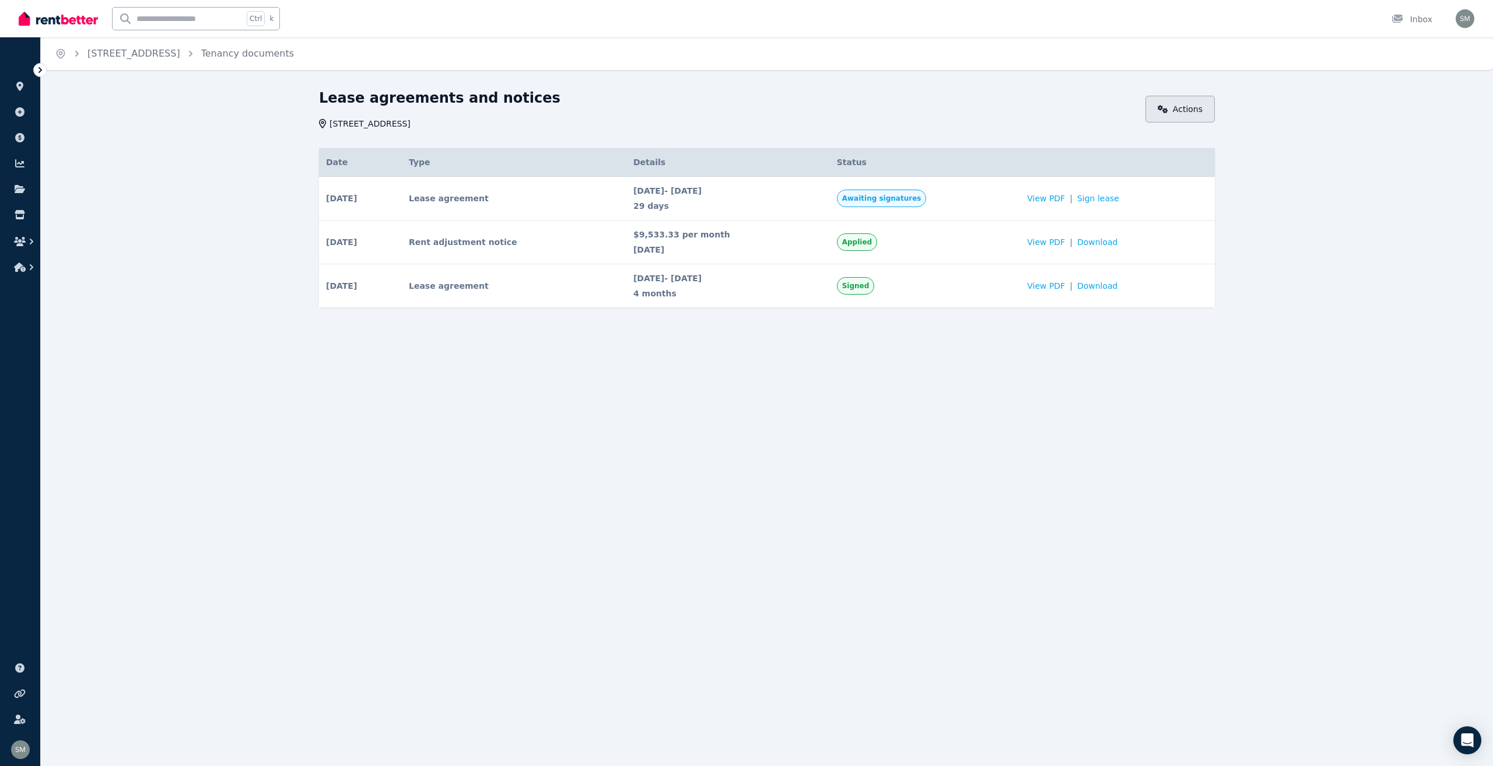
click at [1195, 111] on link "Actions" at bounding box center [1180, 109] width 69 height 27
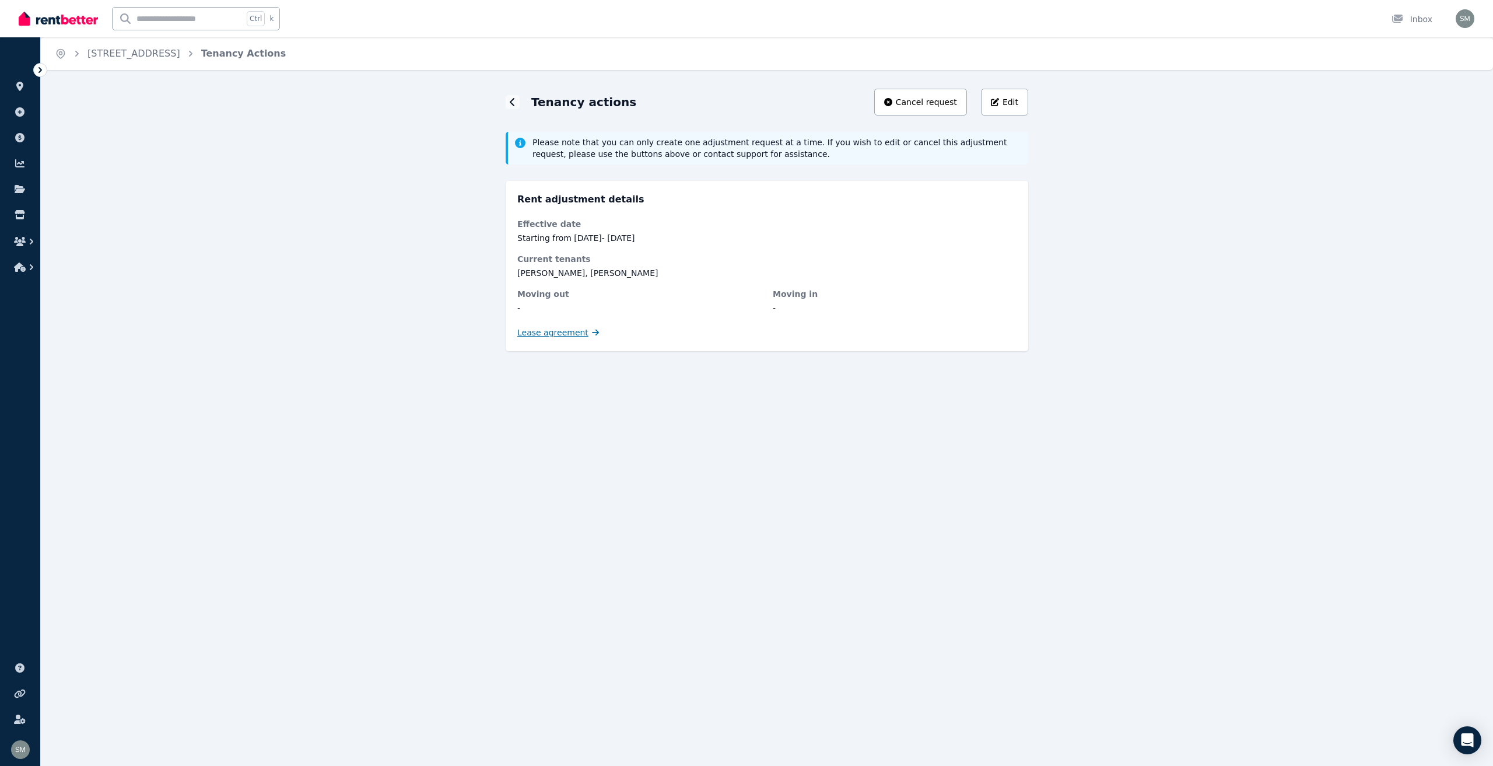
click at [567, 332] on span "Lease agreement" at bounding box center [552, 333] width 71 height 12
